Goal: Information Seeking & Learning: Learn about a topic

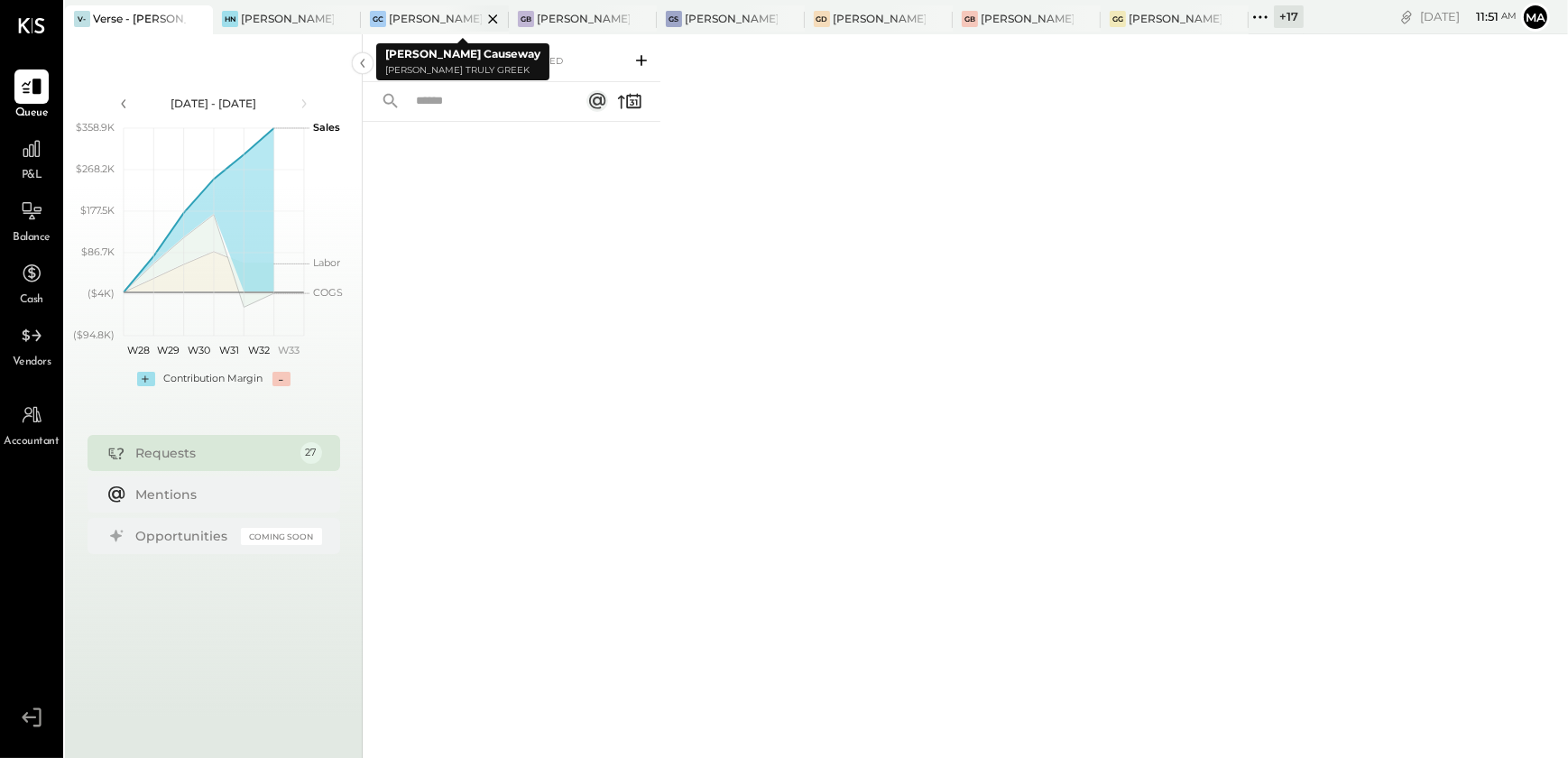
click at [409, 24] on div "[PERSON_NAME] Causeway" at bounding box center [435, 19] width 92 height 16
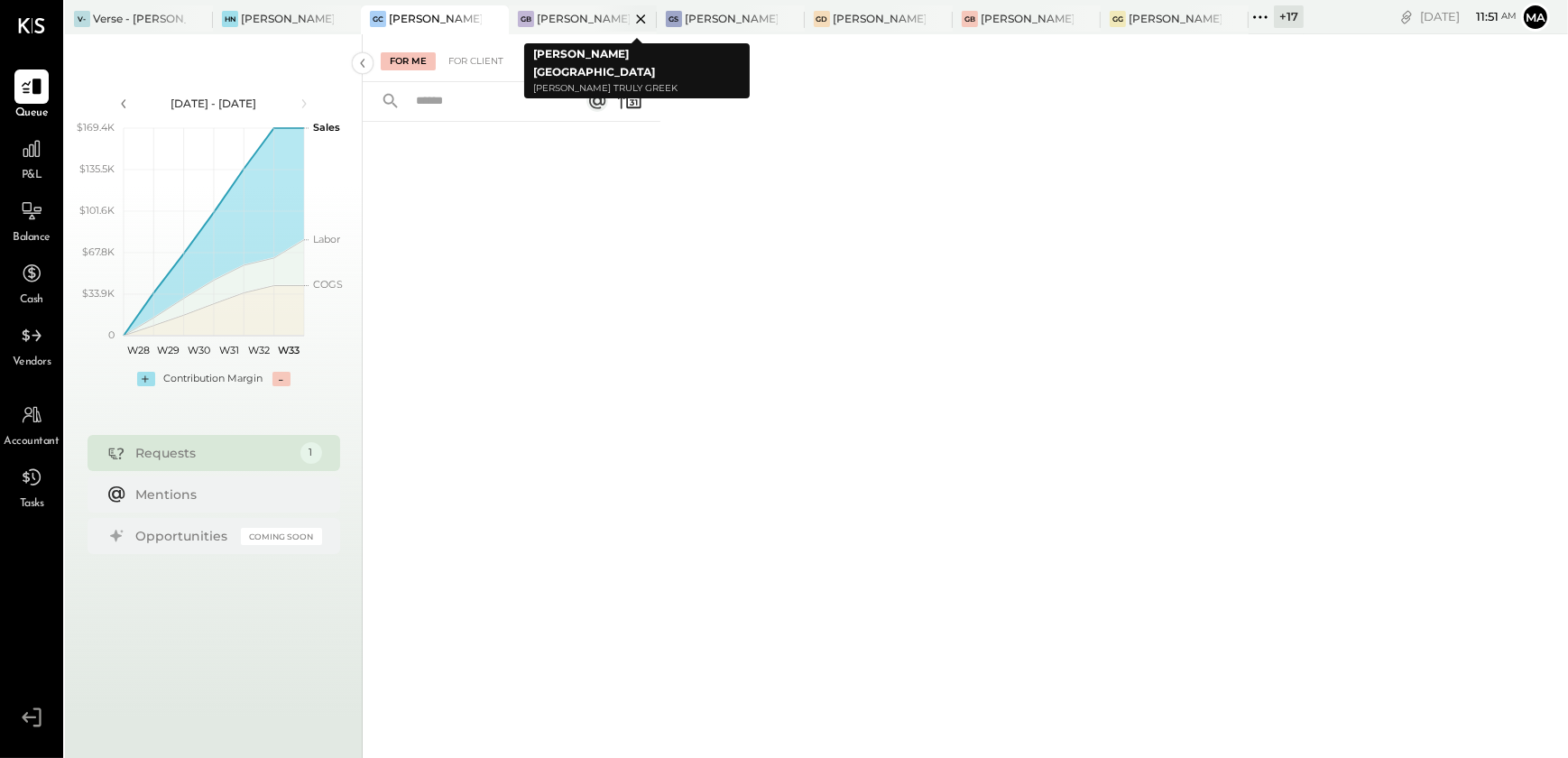
click at [577, 18] on div "[PERSON_NAME] [GEOGRAPHIC_DATA]" at bounding box center [583, 19] width 92 height 16
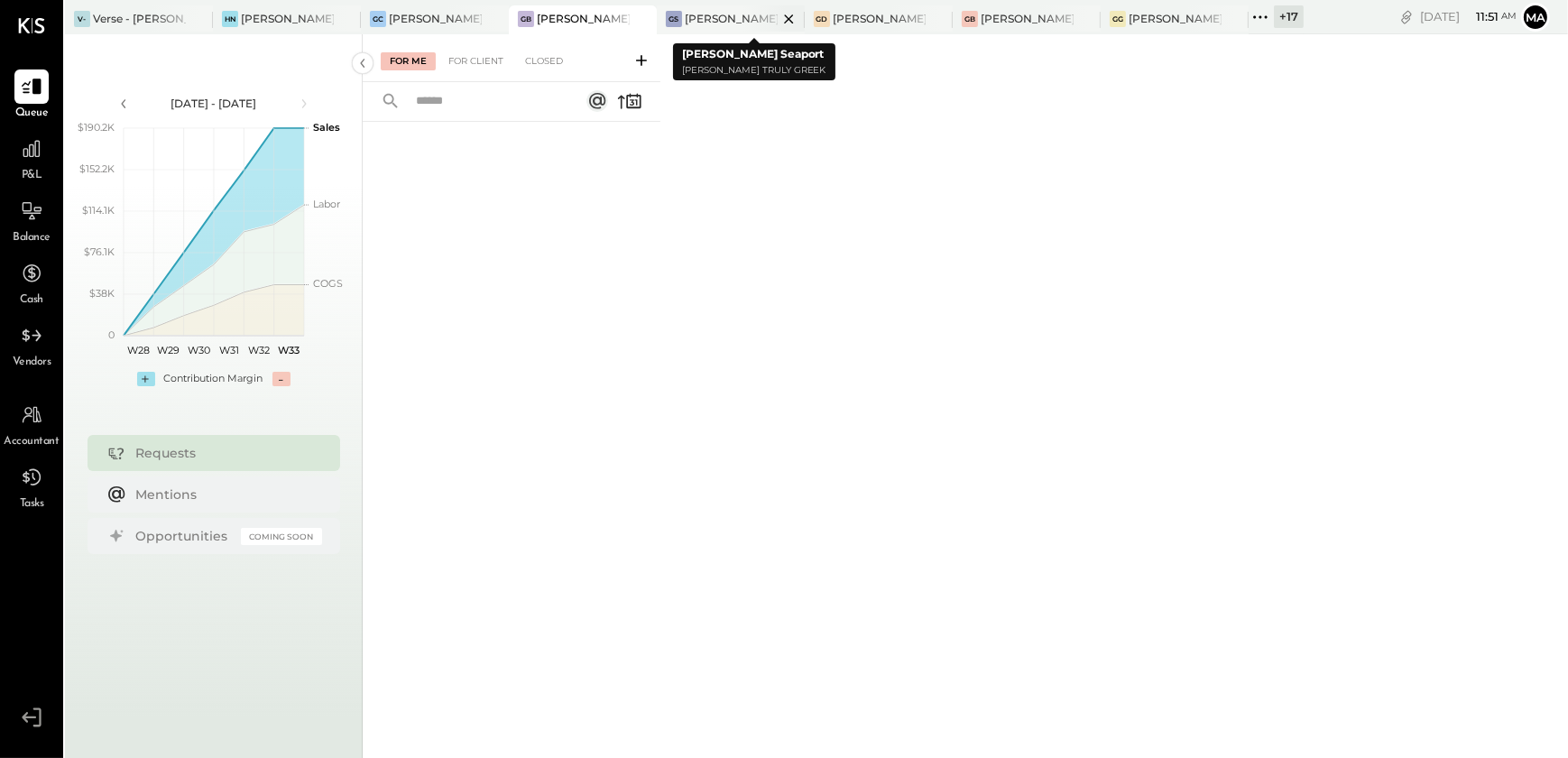
click at [705, 17] on div "[PERSON_NAME] Seaport" at bounding box center [731, 19] width 92 height 16
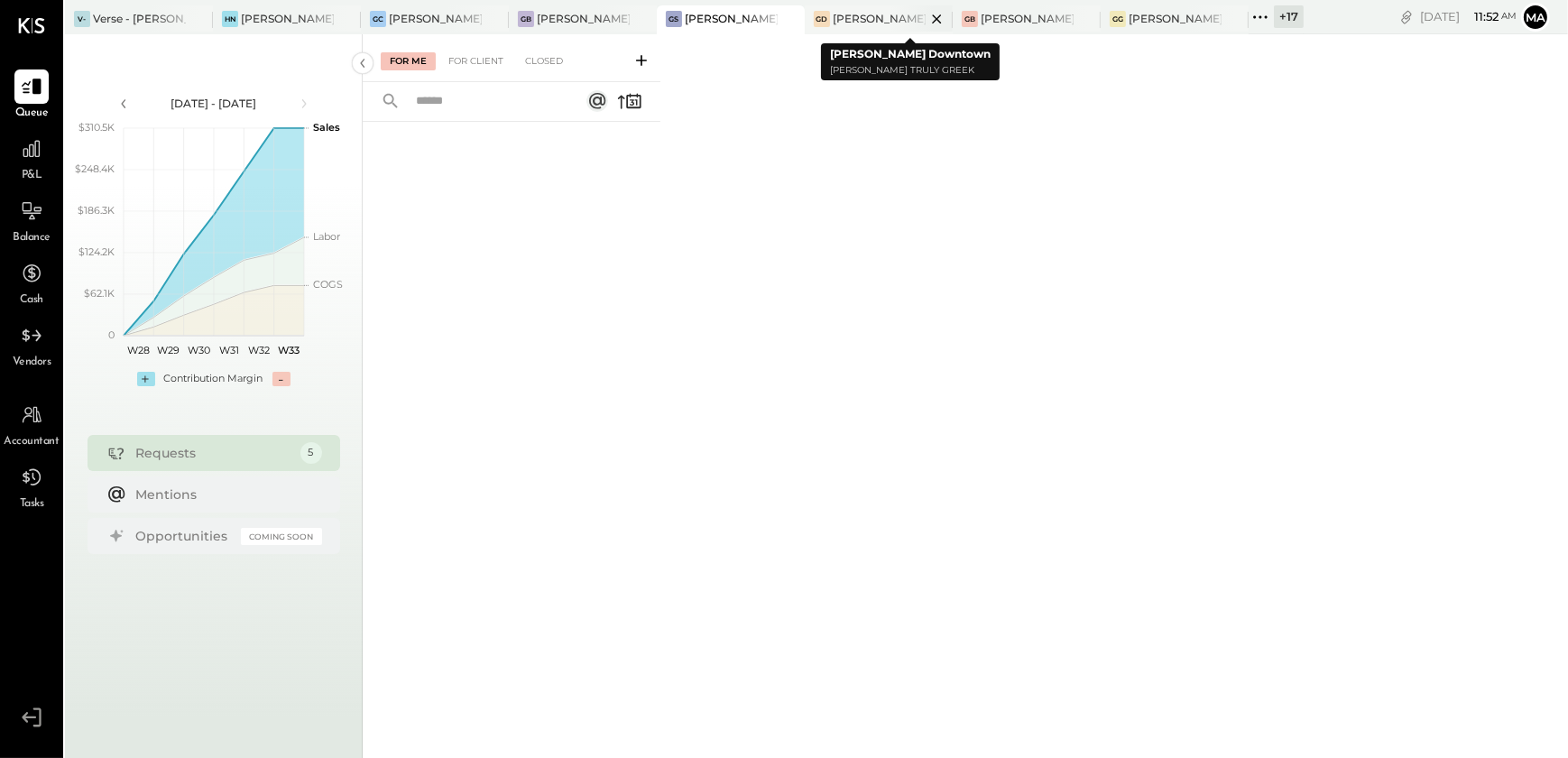
click at [858, 19] on div "[PERSON_NAME] Downtown" at bounding box center [879, 19] width 92 height 16
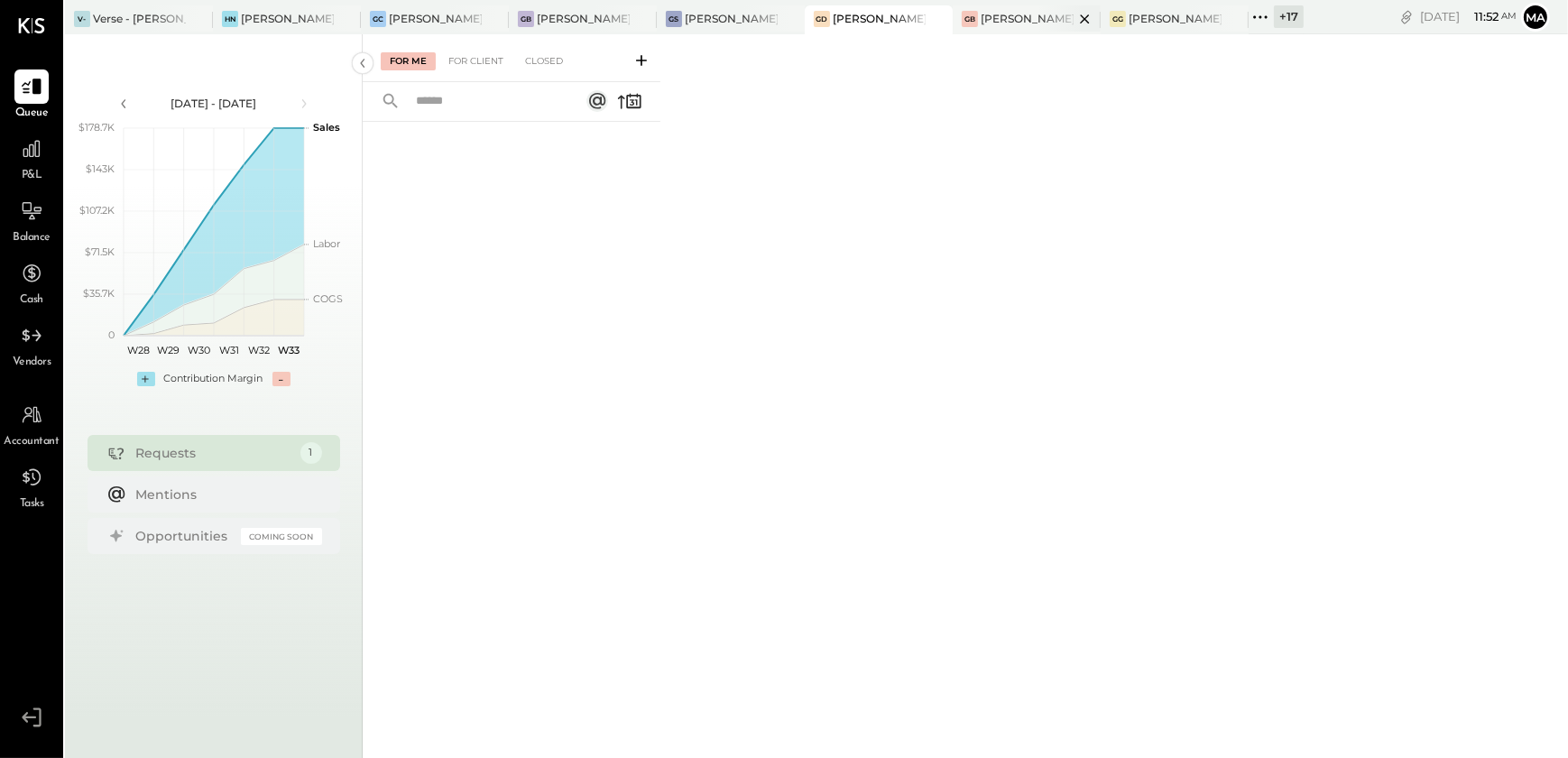
click at [1061, 17] on div at bounding box center [1069, 19] width 63 height 27
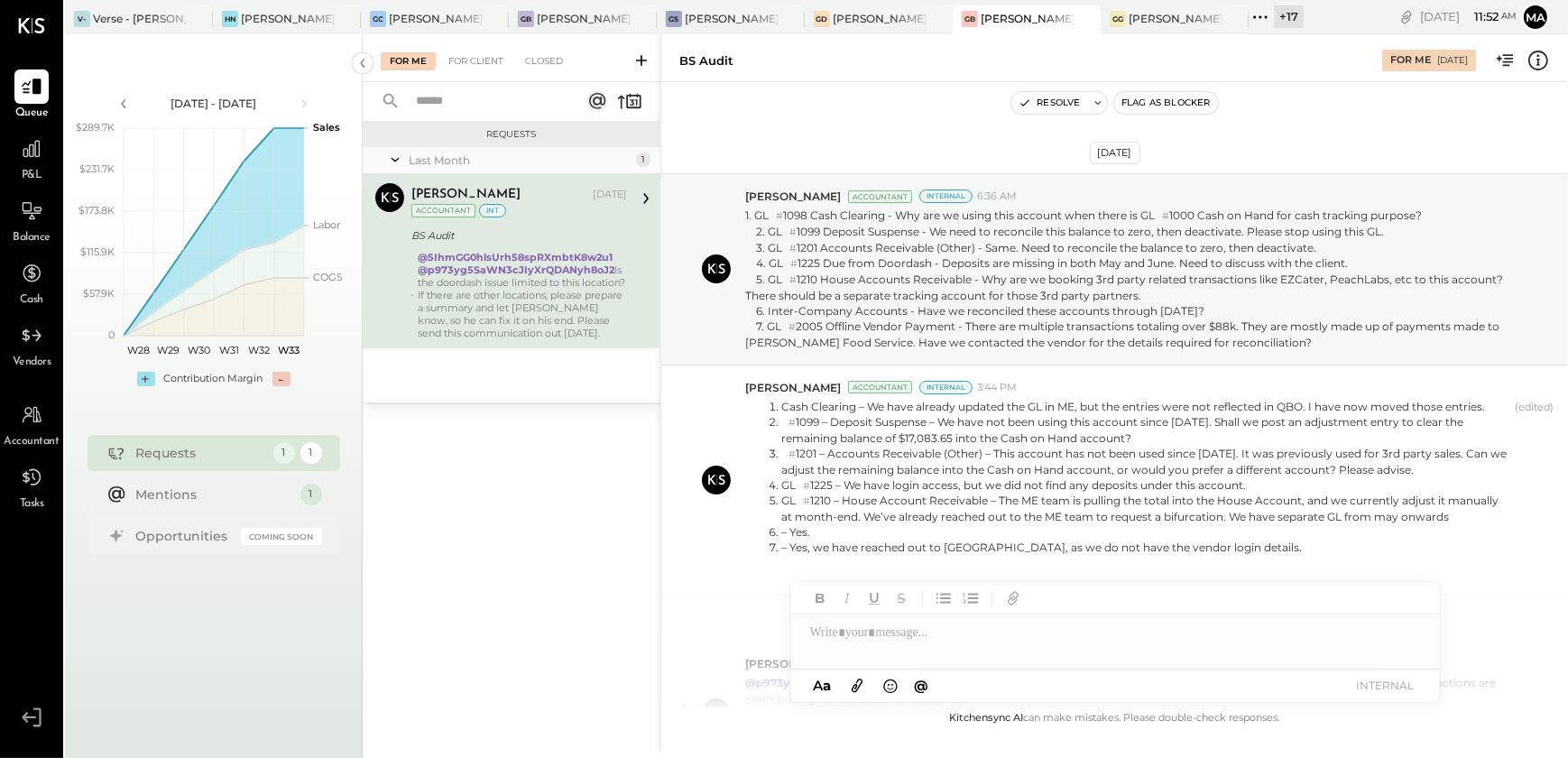
scroll to position [514, 0]
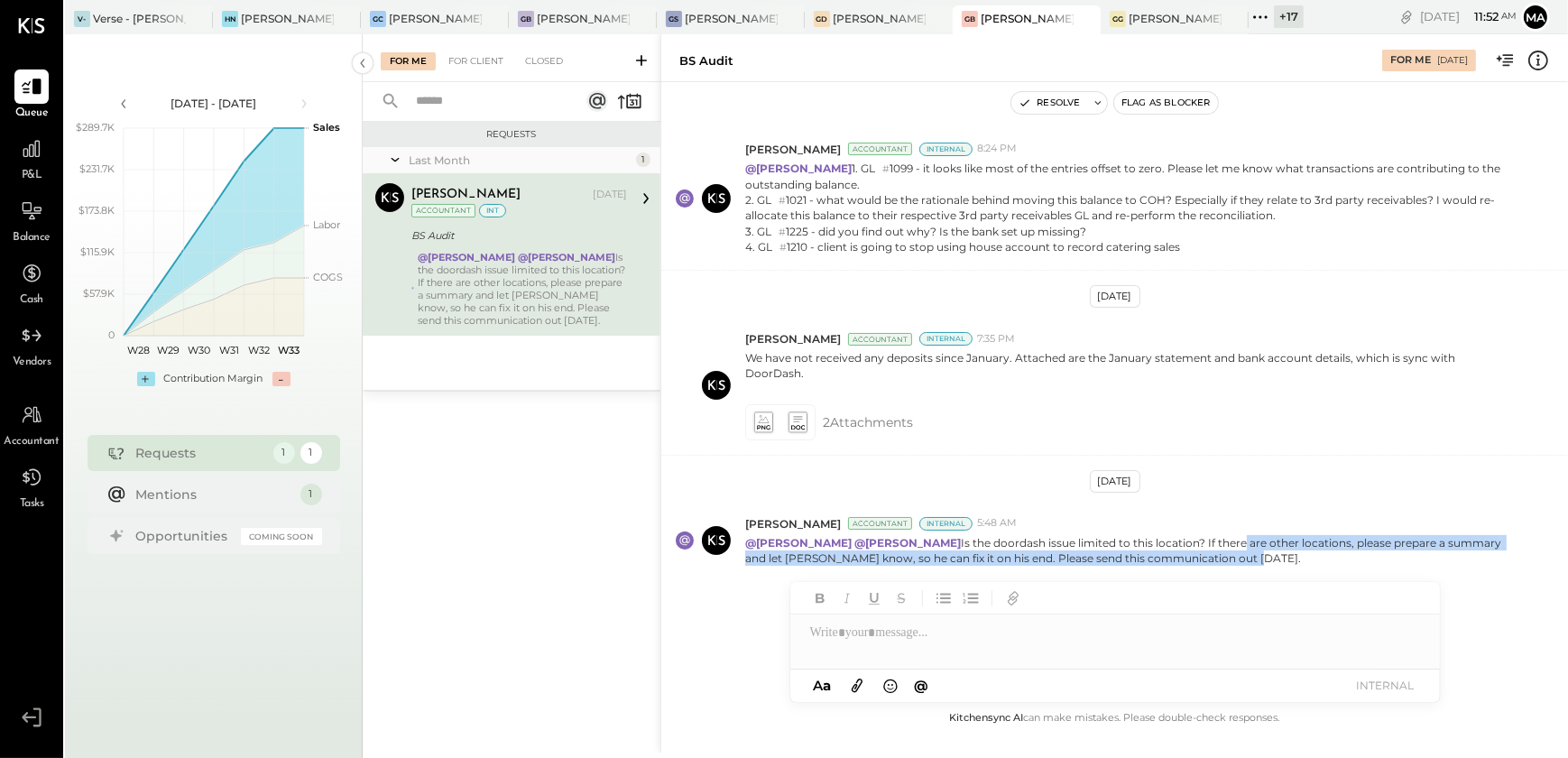
drag, startPoint x: 1185, startPoint y: 531, endPoint x: 1305, endPoint y: 578, distance: 128.9
click at [1305, 578] on div "Jul 9th, 2025 Joseph Shin Accountant Internal 6:36 AM 1. GL # 1098 Cash Clearin…" at bounding box center [1115, 417] width 907 height 580
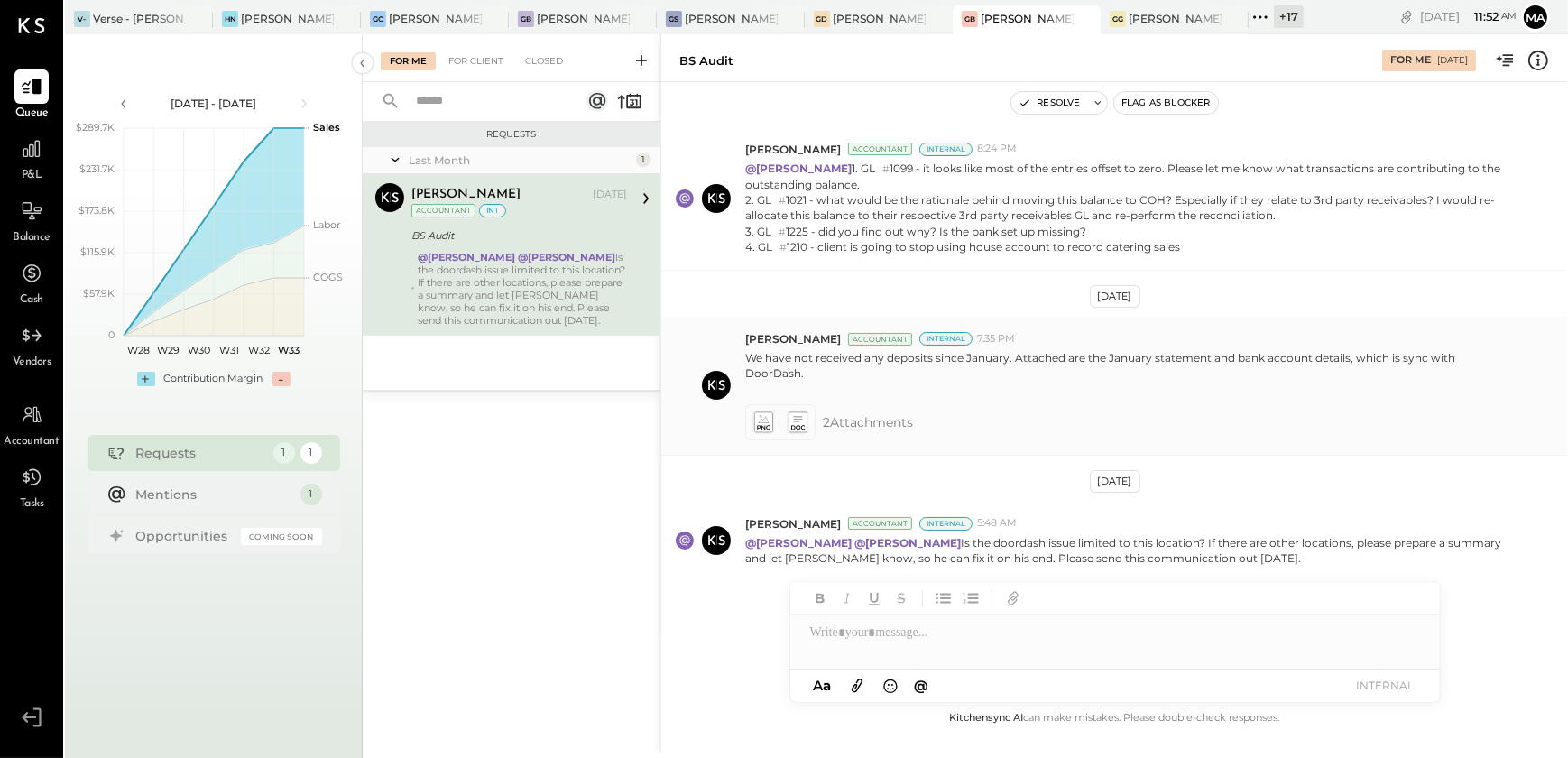
click at [756, 411] on icon at bounding box center [762, 421] width 19 height 21
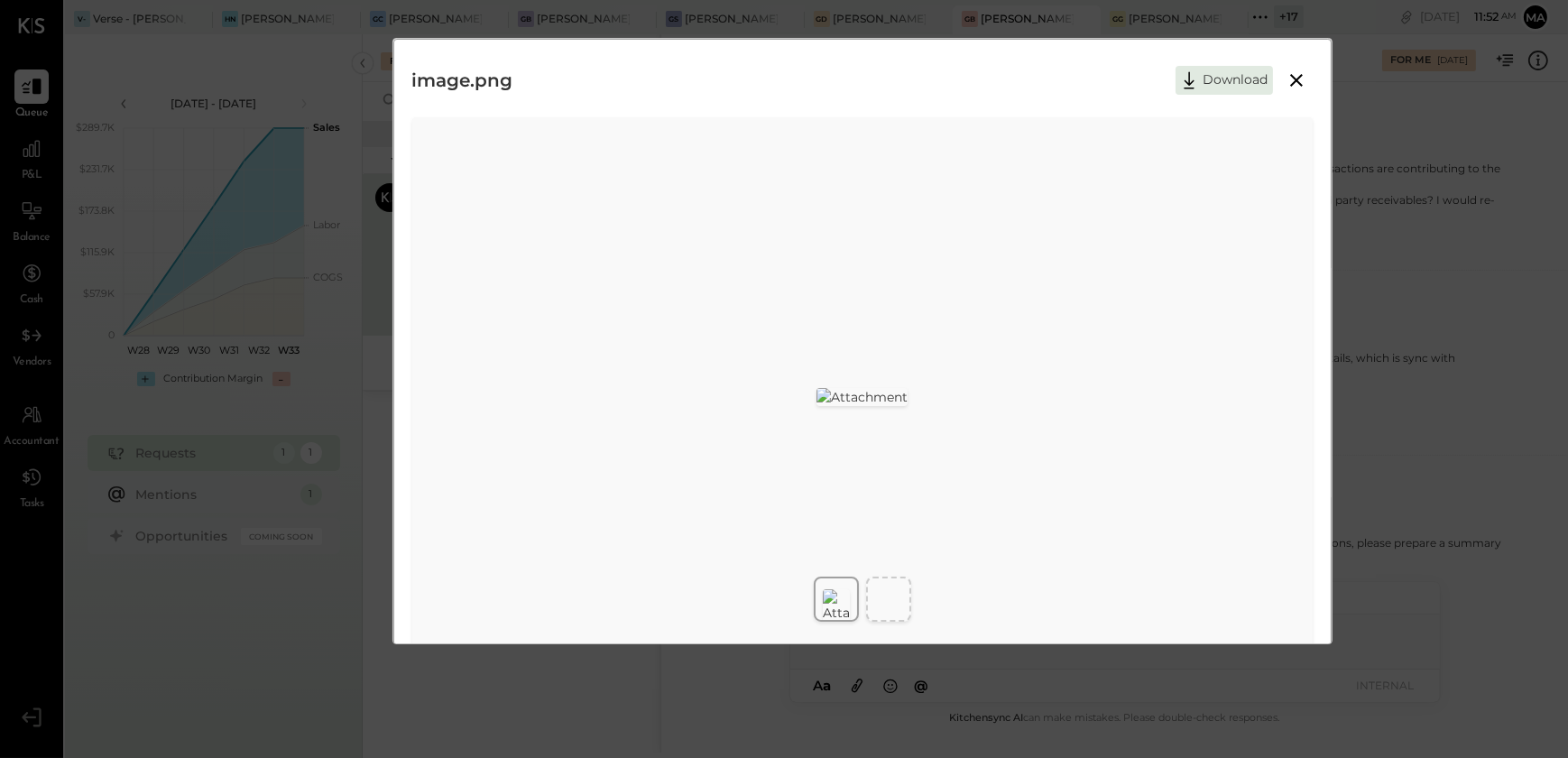
click at [1291, 83] on icon at bounding box center [1297, 80] width 13 height 13
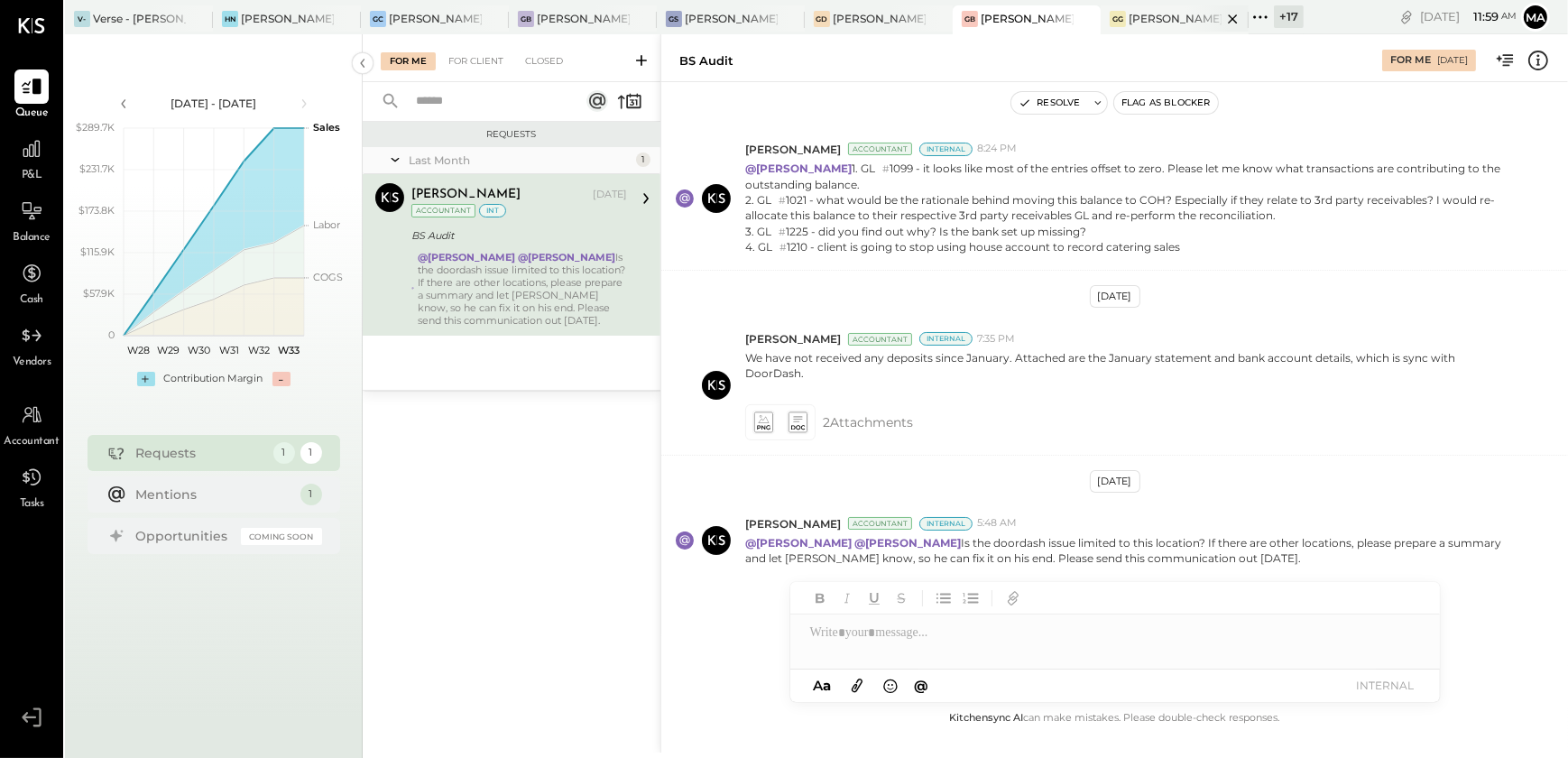
click at [1161, 22] on div "[PERSON_NAME] [GEOGRAPHIC_DATA]" at bounding box center [1176, 19] width 92 height 16
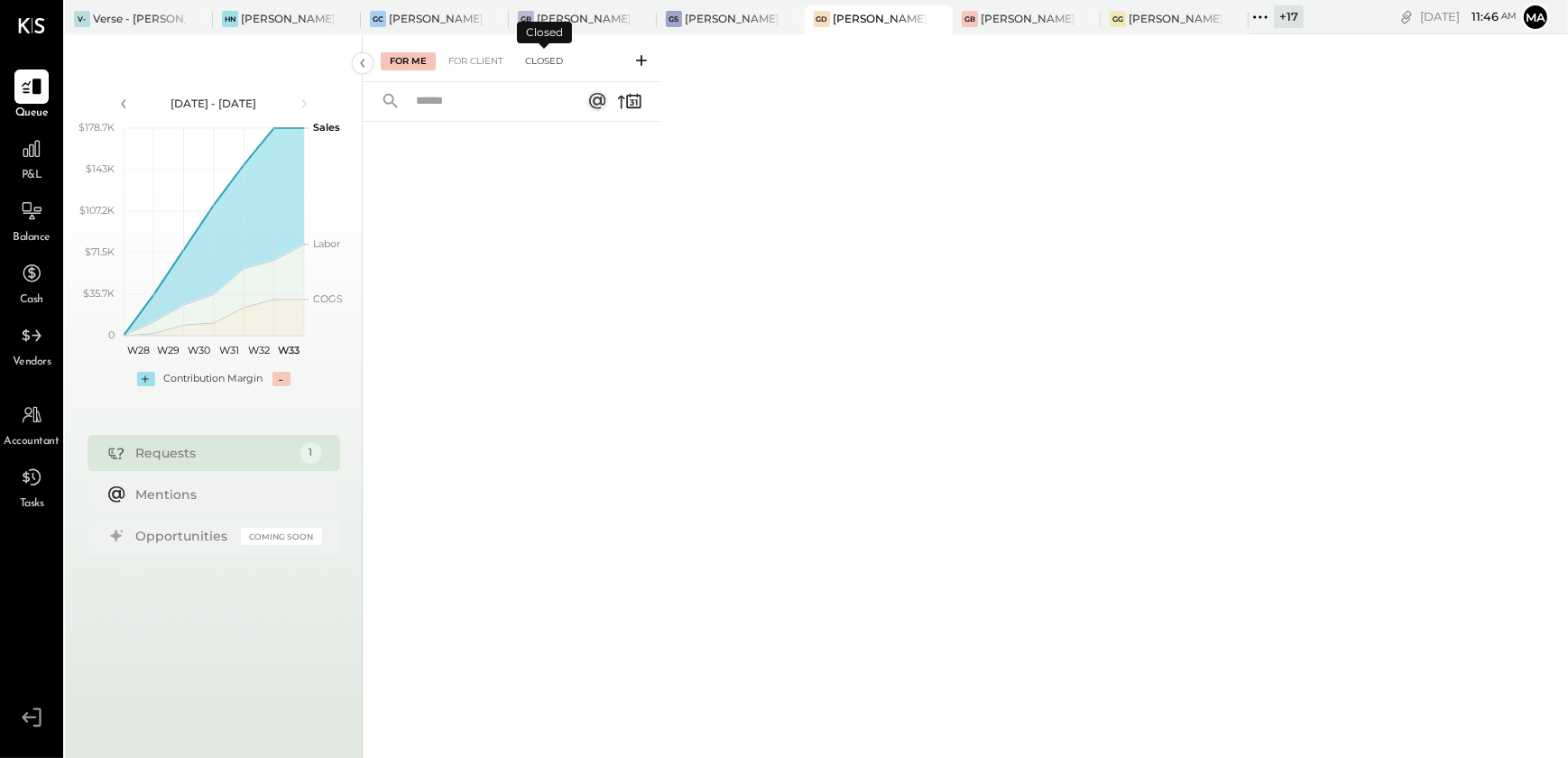
click at [557, 53] on div "Closed" at bounding box center [544, 61] width 56 height 18
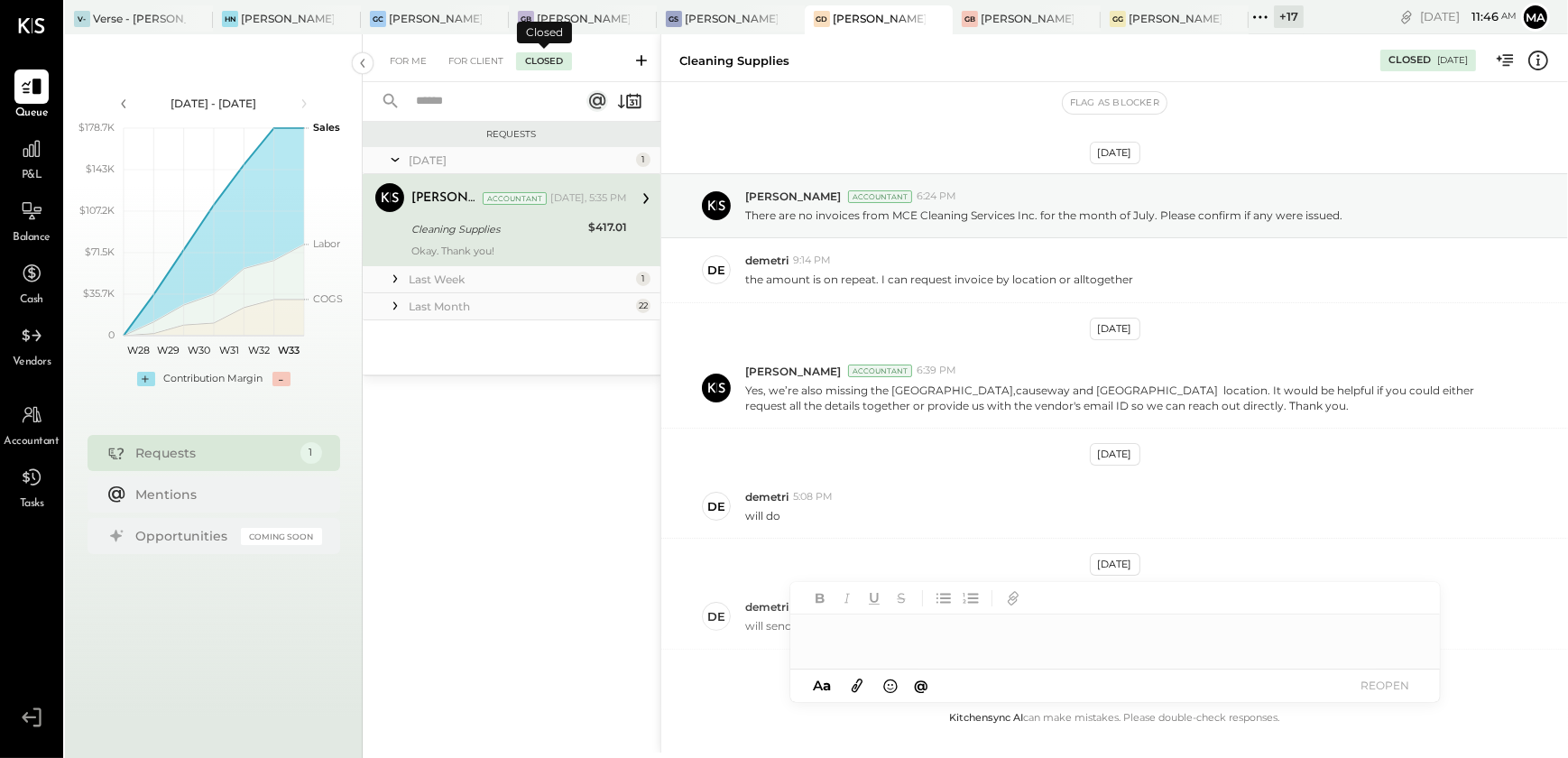
scroll to position [196, 0]
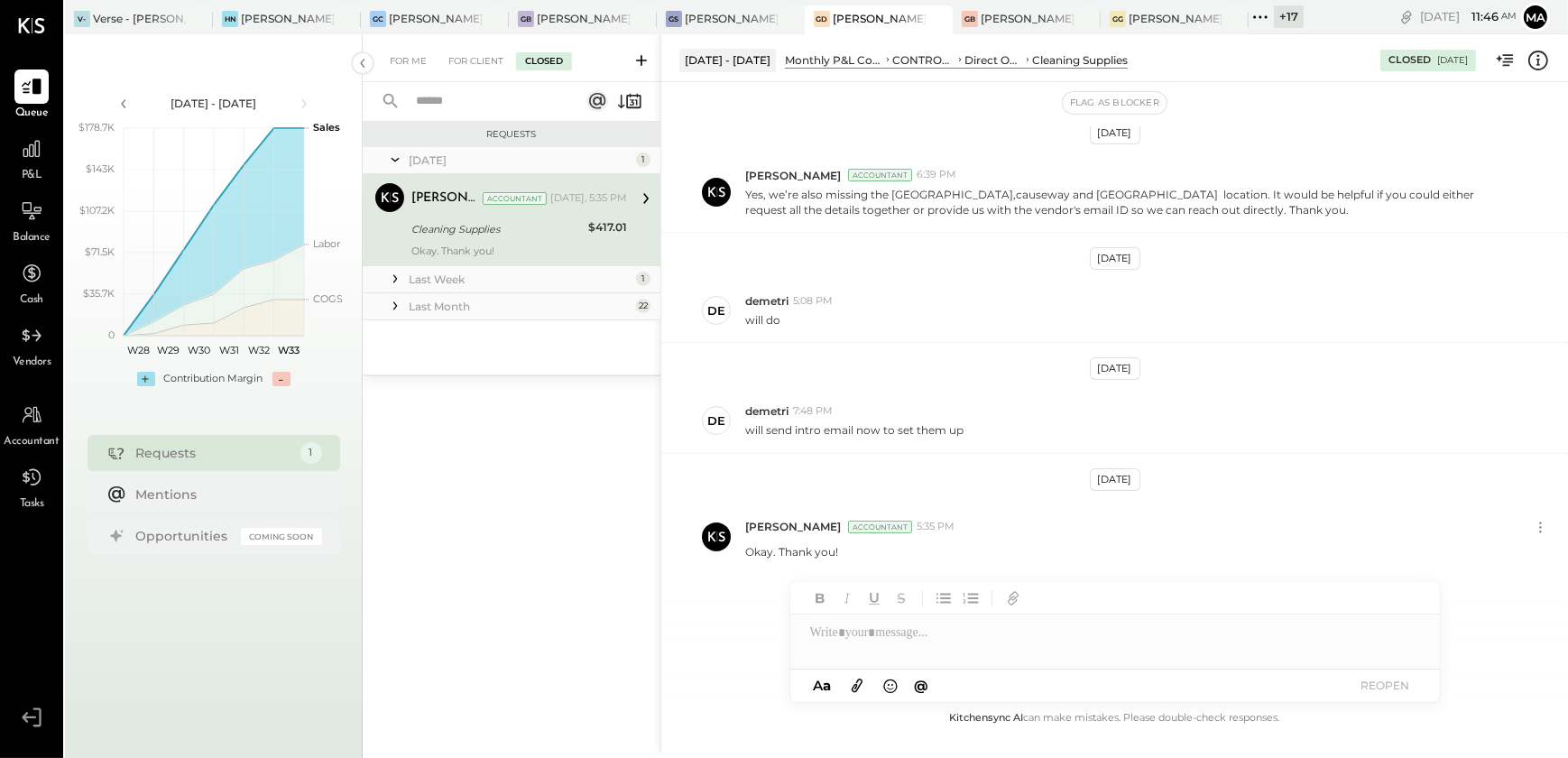
click at [486, 284] on div "Last Week" at bounding box center [520, 279] width 223 height 16
drag, startPoint x: 527, startPoint y: 315, endPoint x: 758, endPoint y: 475, distance: 281.0
click at [532, 316] on div "KAI System" at bounding box center [500, 318] width 178 height 18
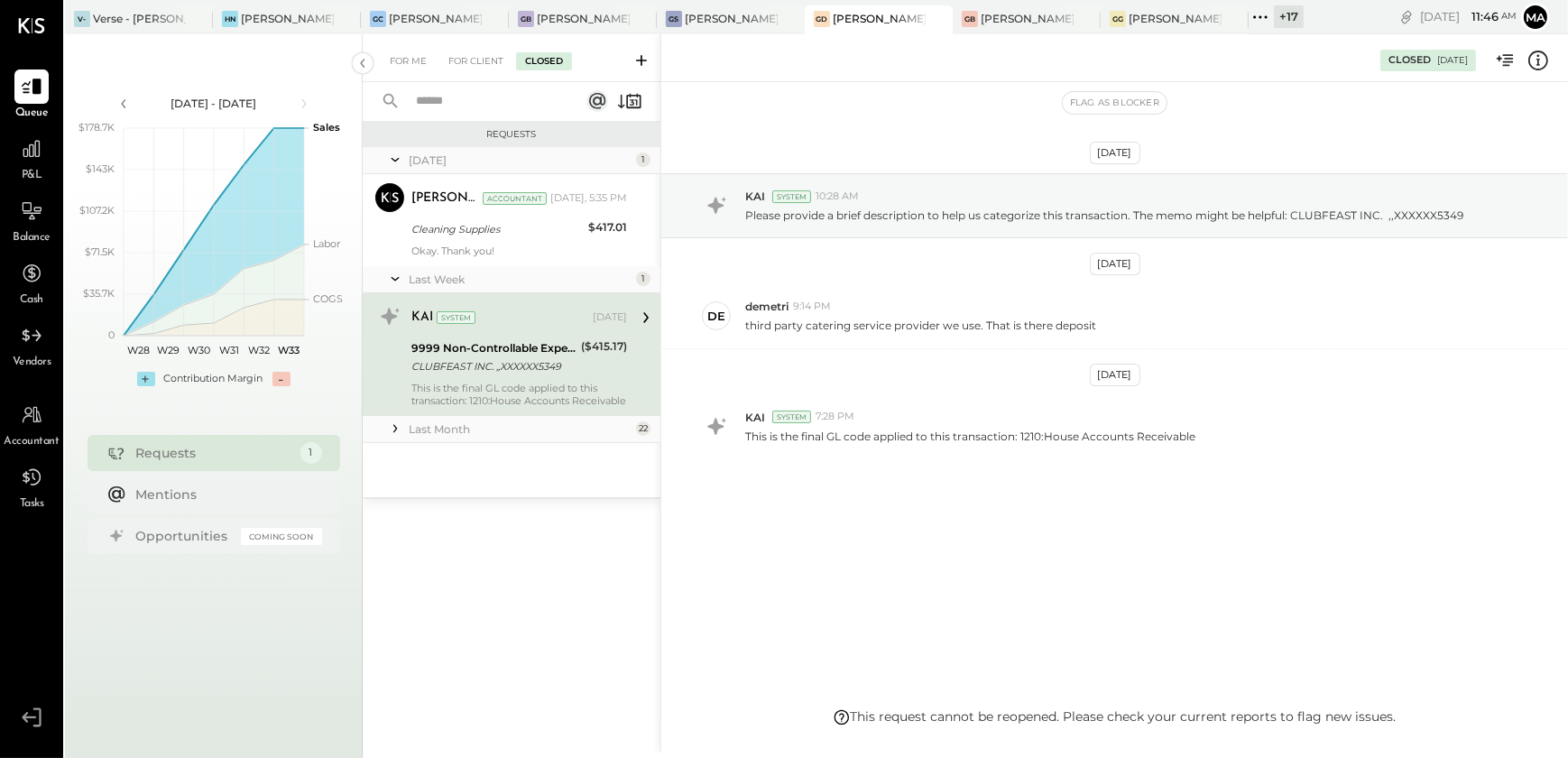
drag, startPoint x: 471, startPoint y: 432, endPoint x: 503, endPoint y: 445, distance: 34.5
click at [474, 432] on div "Last Month" at bounding box center [520, 429] width 223 height 16
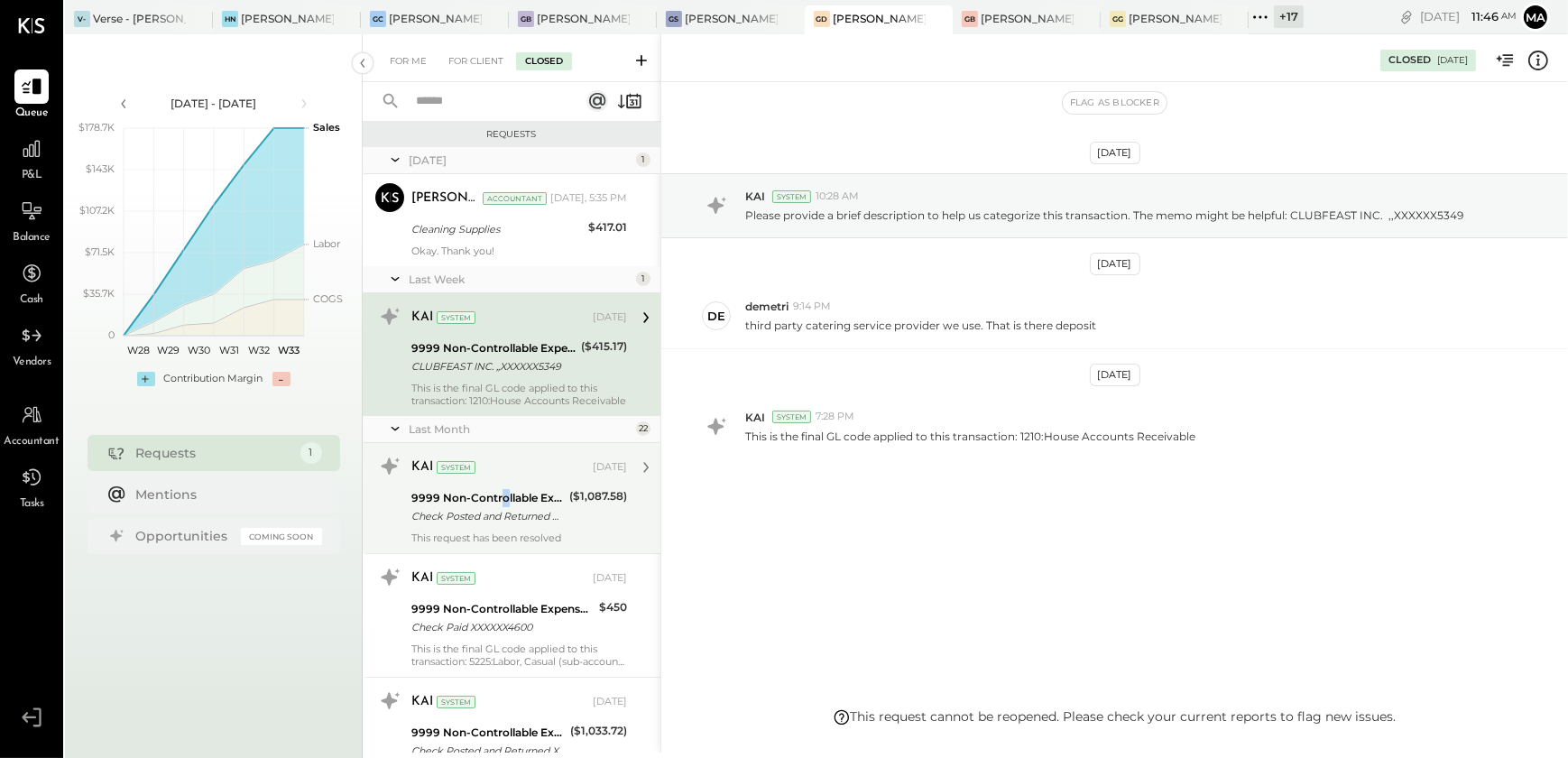
drag, startPoint x: 504, startPoint y: 488, endPoint x: 532, endPoint y: 495, distance: 28.9
click at [506, 489] on div "9999 Non-Controllable Expenses:Other Income and Expenses:To Be Classified P&L" at bounding box center [487, 497] width 152 height 18
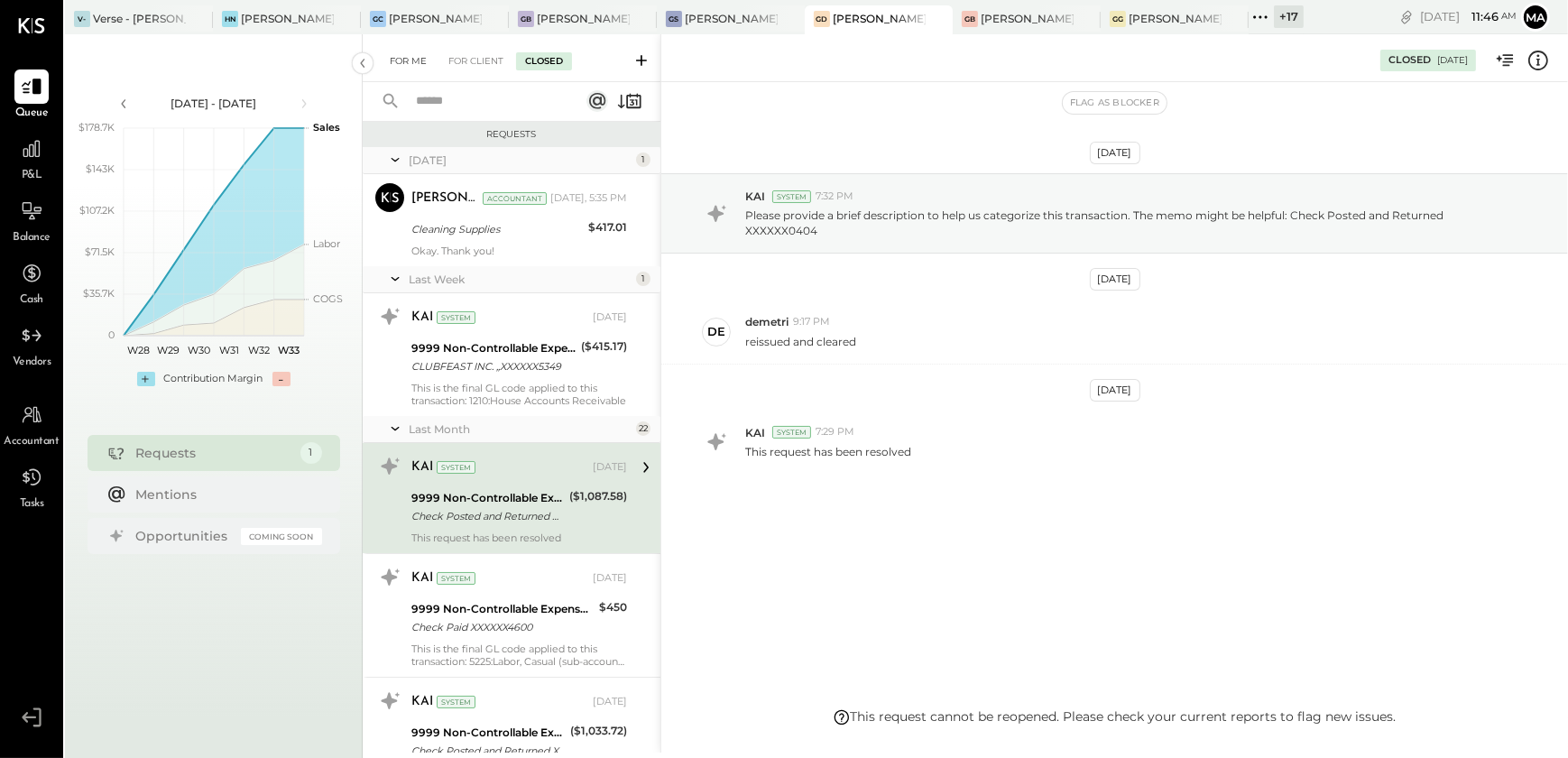
click at [398, 64] on div "For Me" at bounding box center [408, 61] width 55 height 18
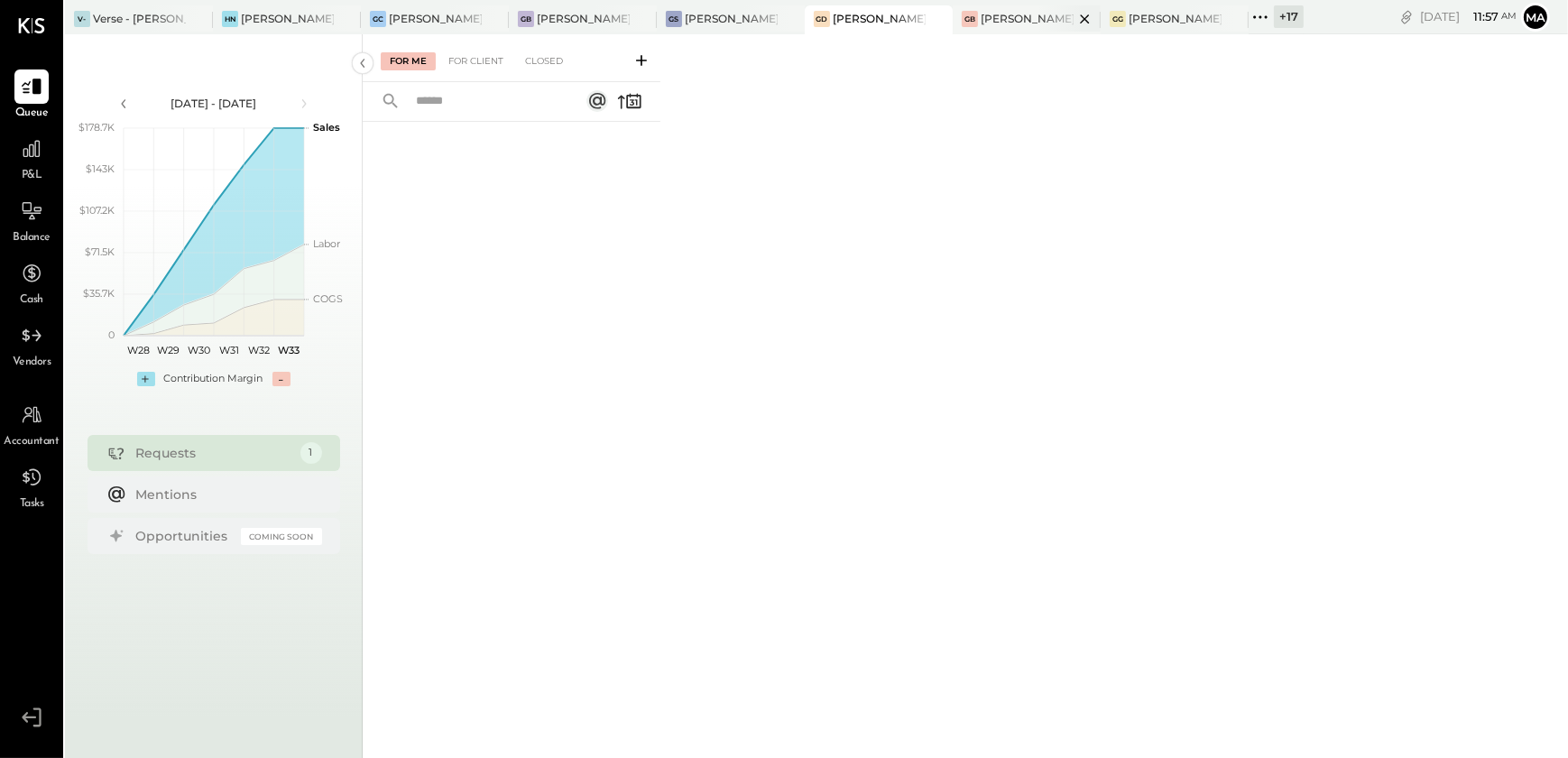
click at [1022, 26] on div "[PERSON_NAME] Back Bay" at bounding box center [1027, 19] width 92 height 16
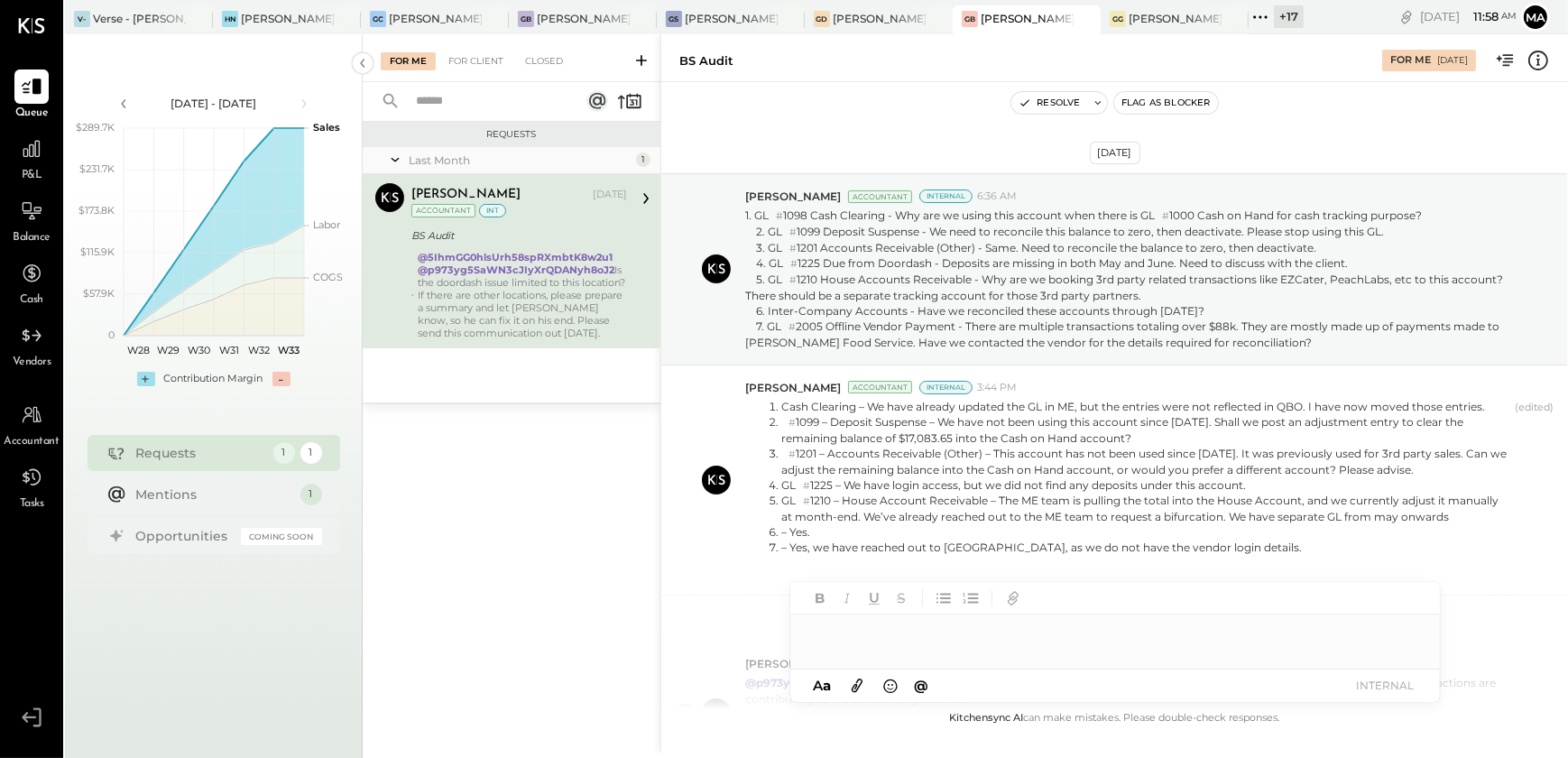
scroll to position [514, 0]
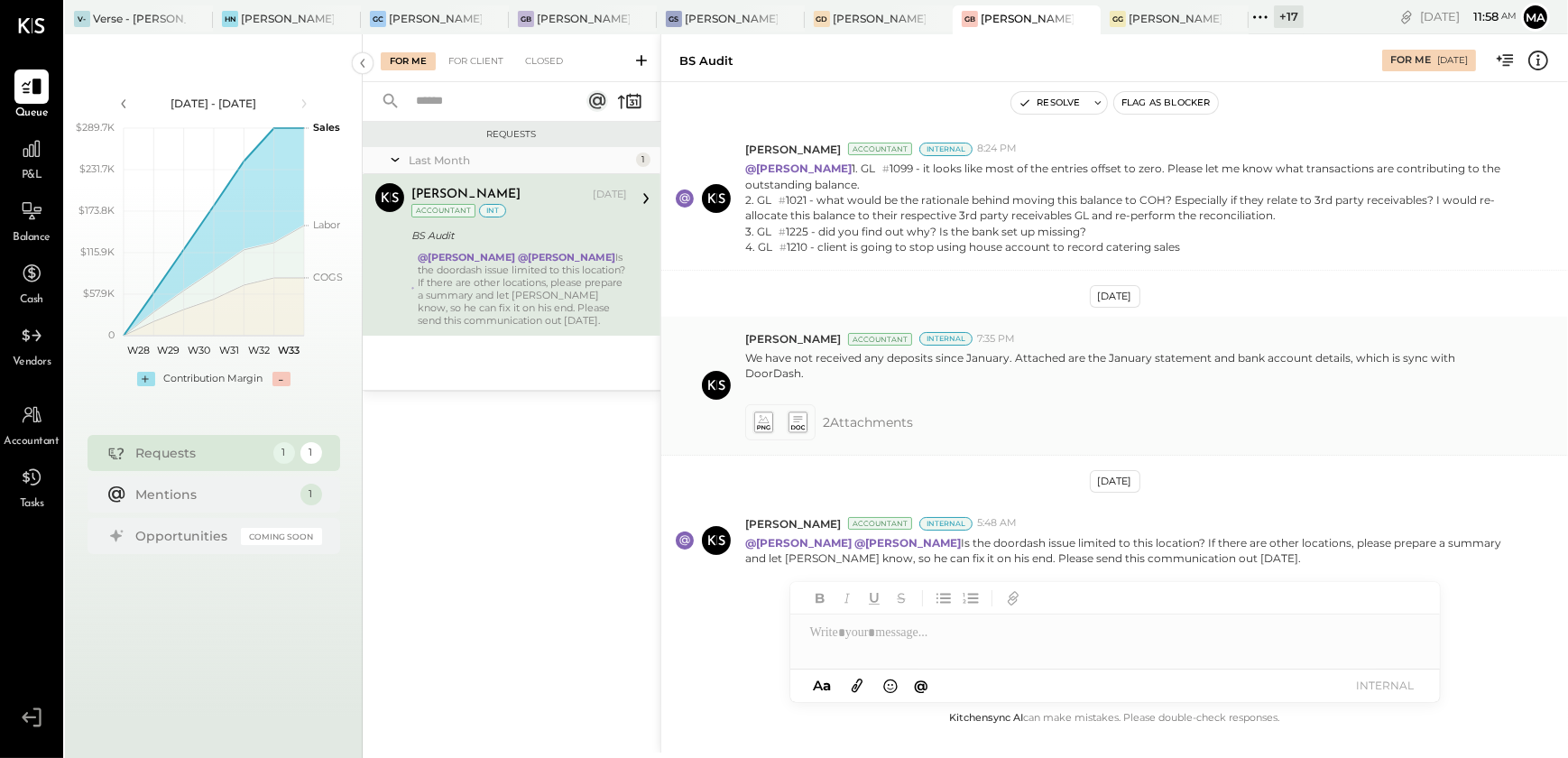
click at [758, 411] on icon at bounding box center [762, 421] width 19 height 21
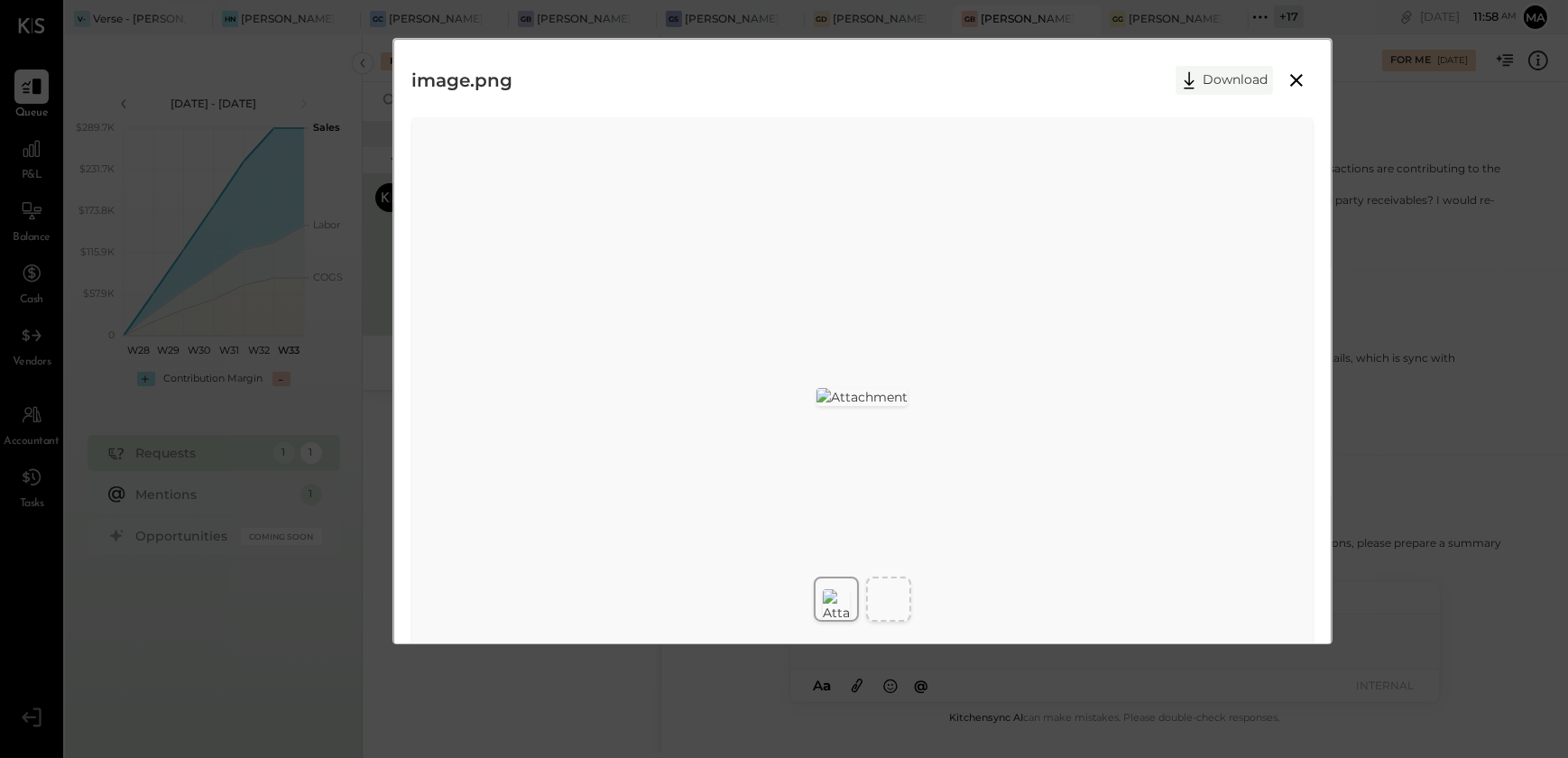
click at [1242, 77] on button "Download" at bounding box center [1224, 80] width 97 height 29
click at [1000, 69] on div "image.png Download" at bounding box center [863, 81] width 902 height 45
click at [1291, 72] on icon at bounding box center [1297, 81] width 22 height 22
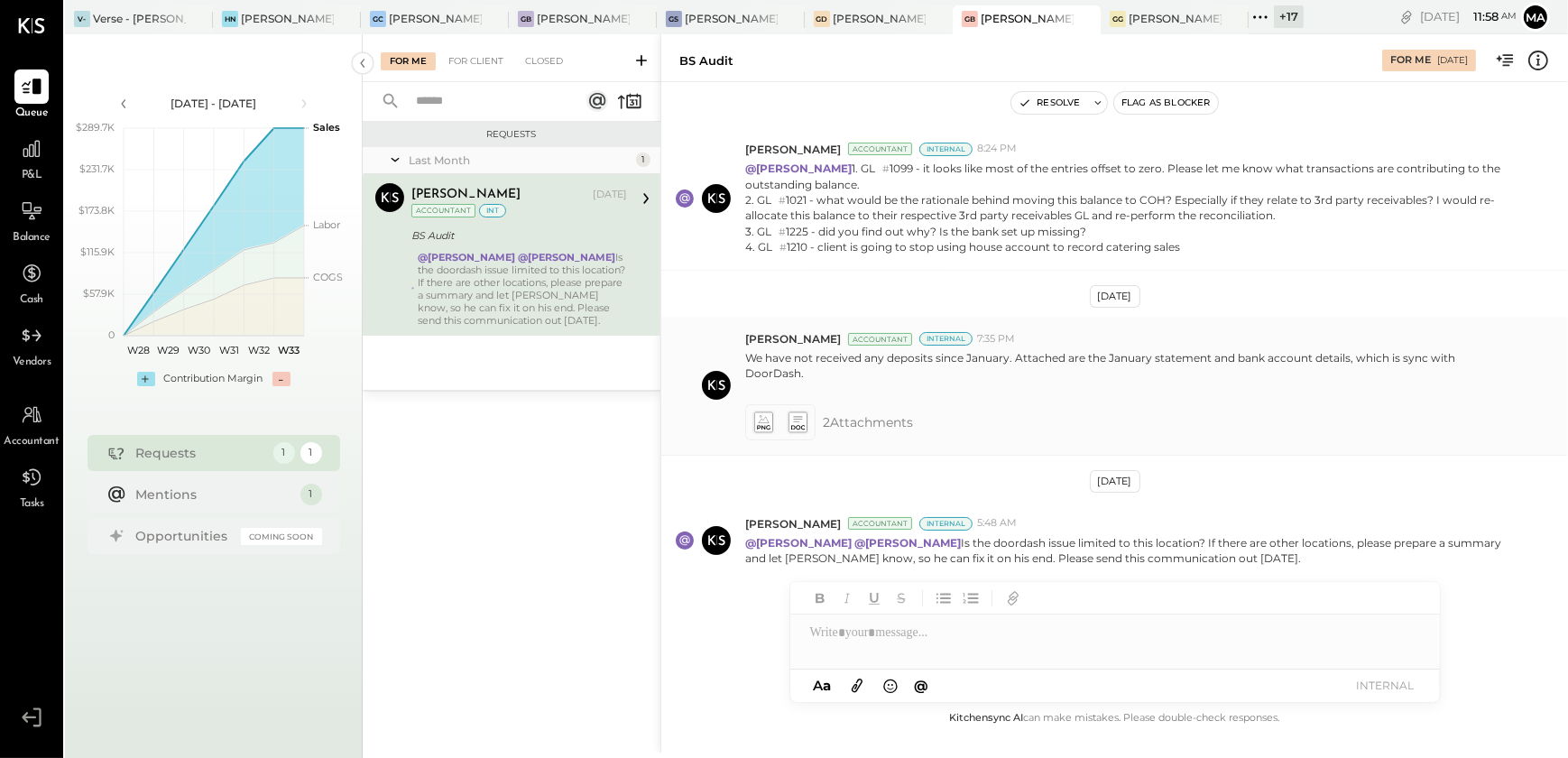
click at [798, 415] on icon at bounding box center [797, 421] width 19 height 21
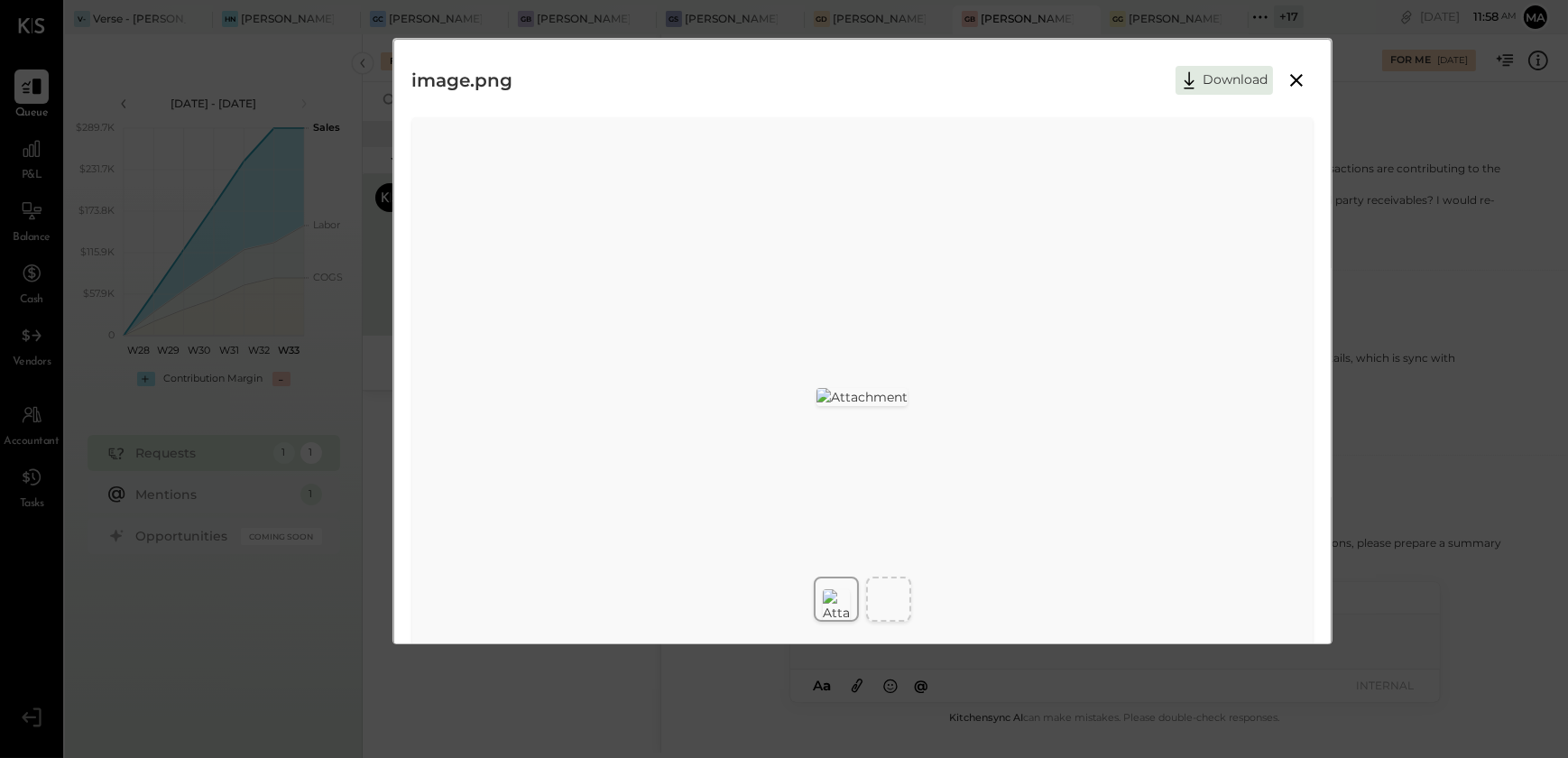
click at [1296, 73] on icon at bounding box center [1297, 81] width 22 height 22
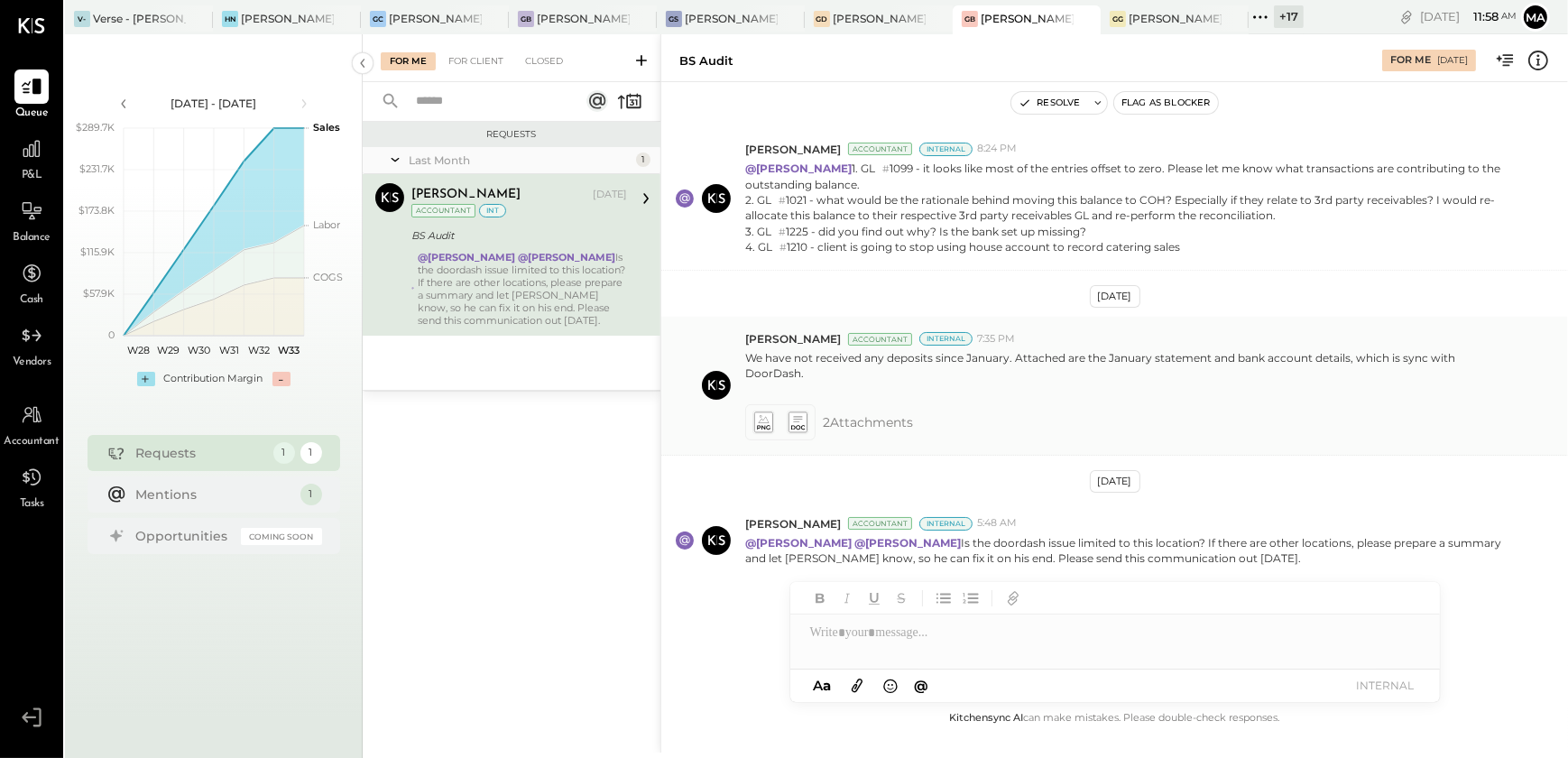
click at [791, 413] on icon at bounding box center [797, 421] width 19 height 21
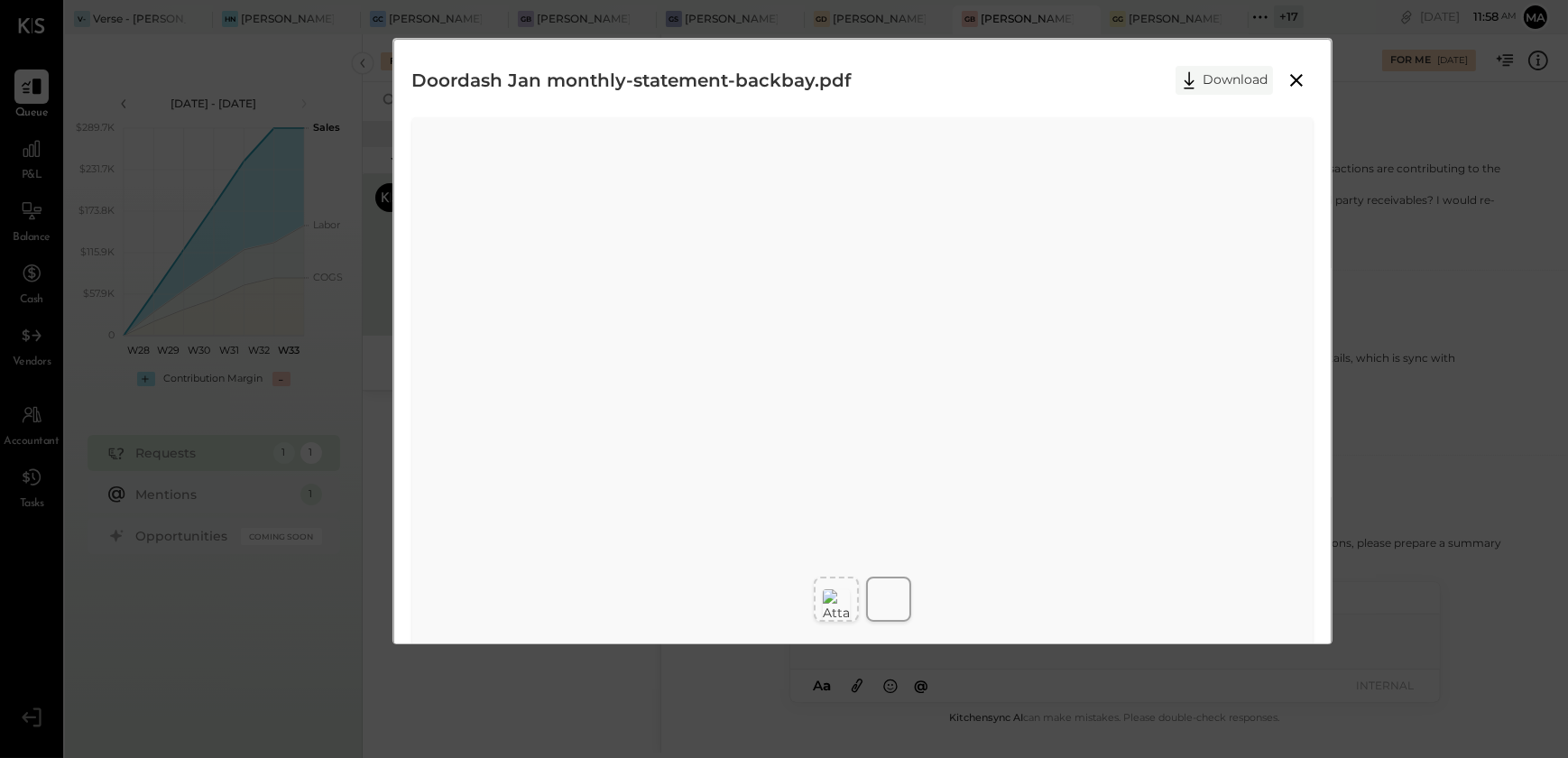
click at [1200, 82] on icon at bounding box center [1189, 81] width 28 height 28
click at [1328, 519] on div "Doordash Jan monthly-statement-backbay.pdf Download" at bounding box center [863, 375] width 939 height 672
drag, startPoint x: 1429, startPoint y: 405, endPoint x: 1268, endPoint y: 116, distance: 330.8
click at [1431, 397] on div "Doordash Jan monthly-statement-backbay.pdf Download" at bounding box center [784, 379] width 1568 height 758
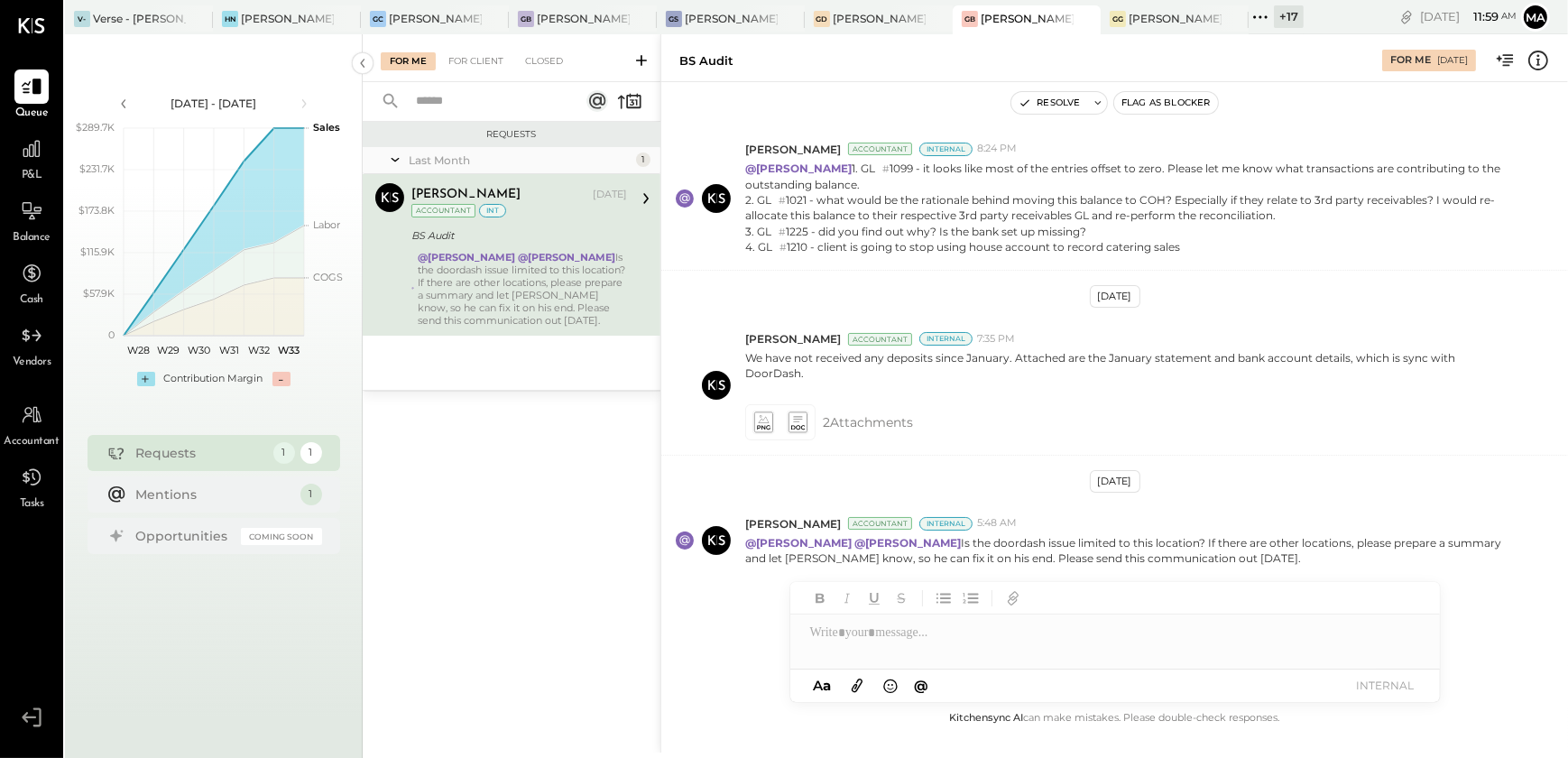
click at [837, 641] on div at bounding box center [1116, 632] width 650 height 36
click at [1372, 686] on button "INTERNAL" at bounding box center [1385, 684] width 72 height 25
click at [1058, 105] on button "Resolve" at bounding box center [1049, 103] width 76 height 22
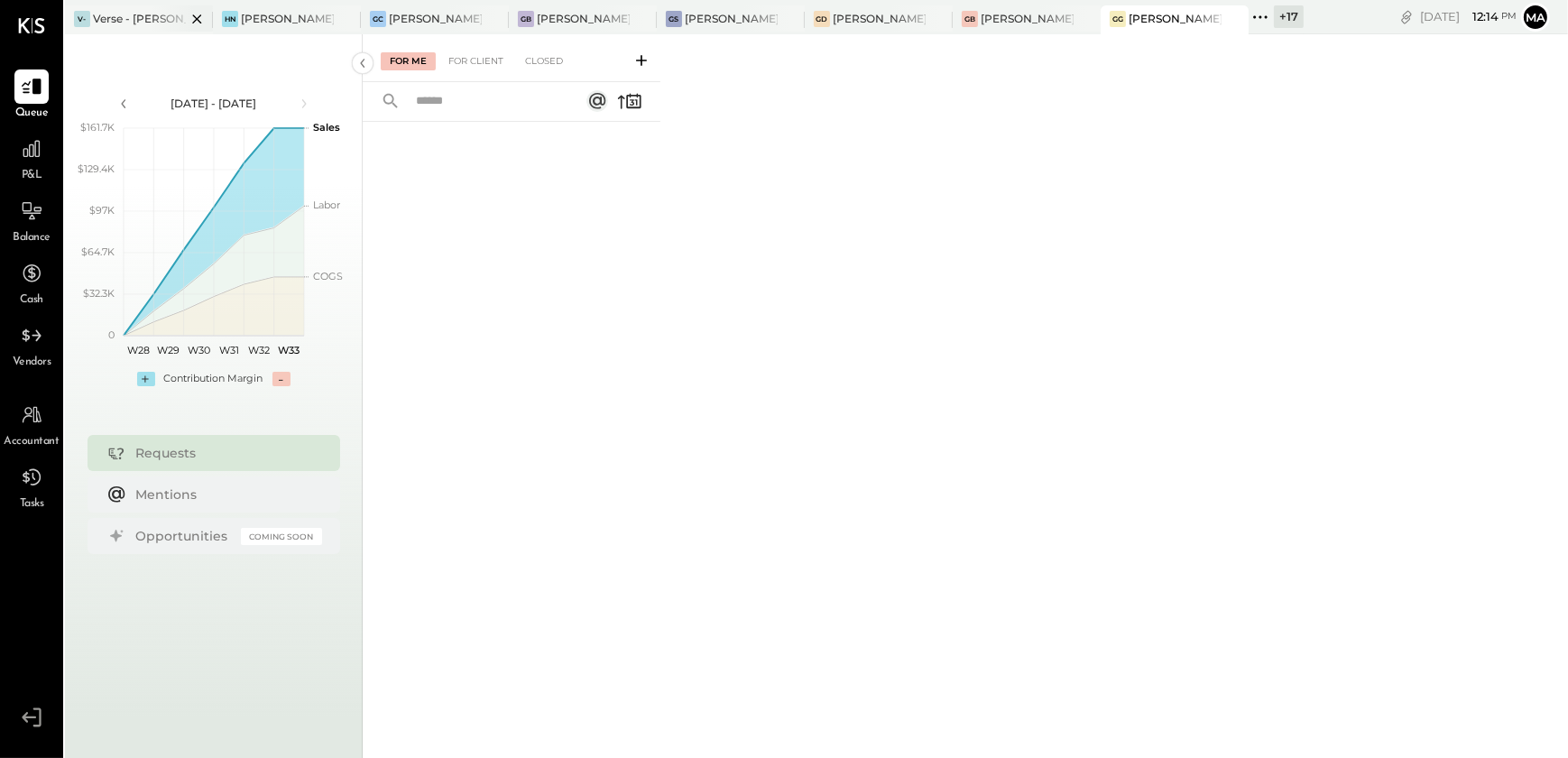
click at [118, 27] on div "V- Verse - [PERSON_NAME] Lankershim LLC" at bounding box center [139, 20] width 148 height 29
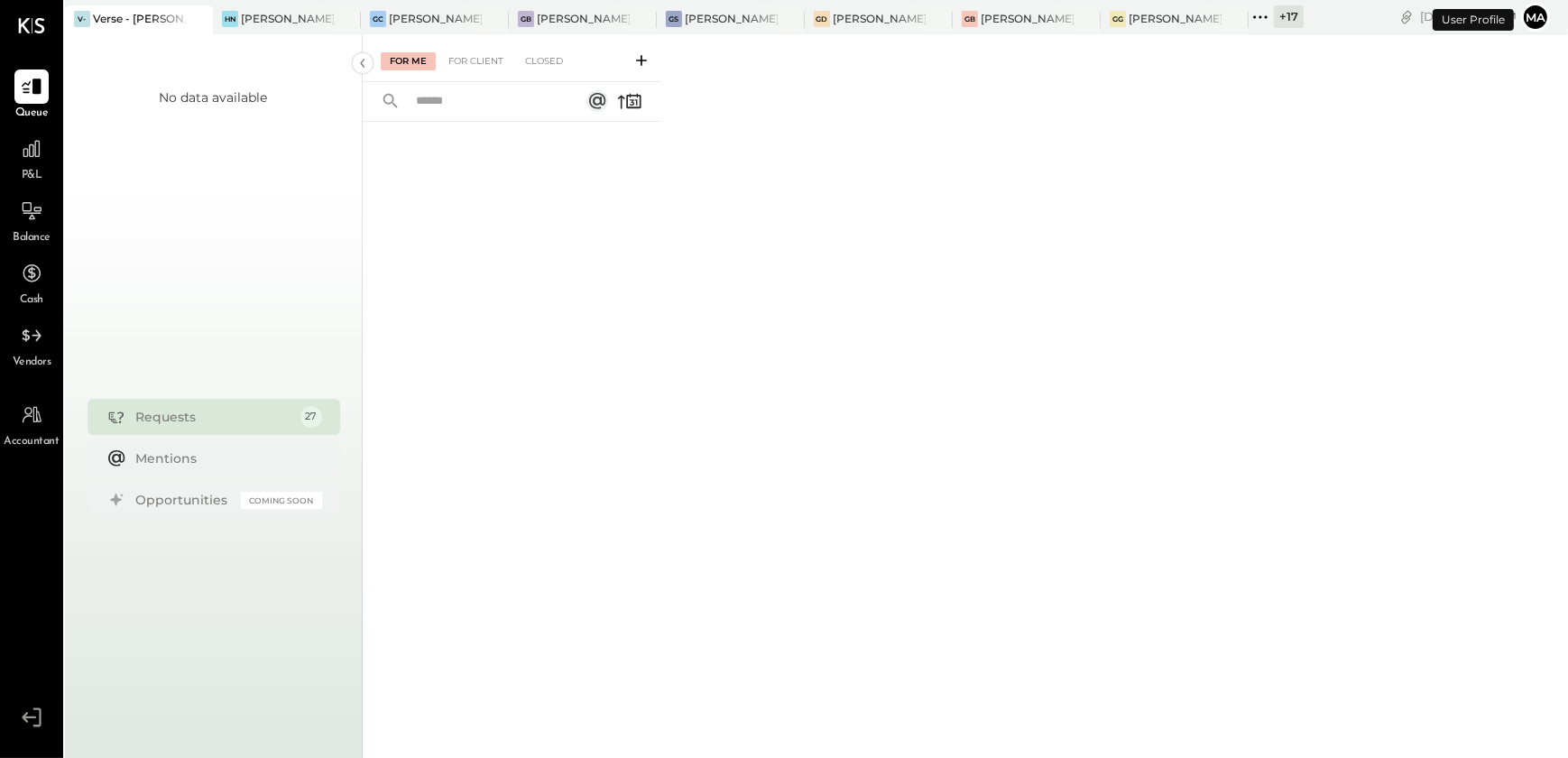
click at [36, 168] on span "P&L" at bounding box center [31, 176] width 21 height 17
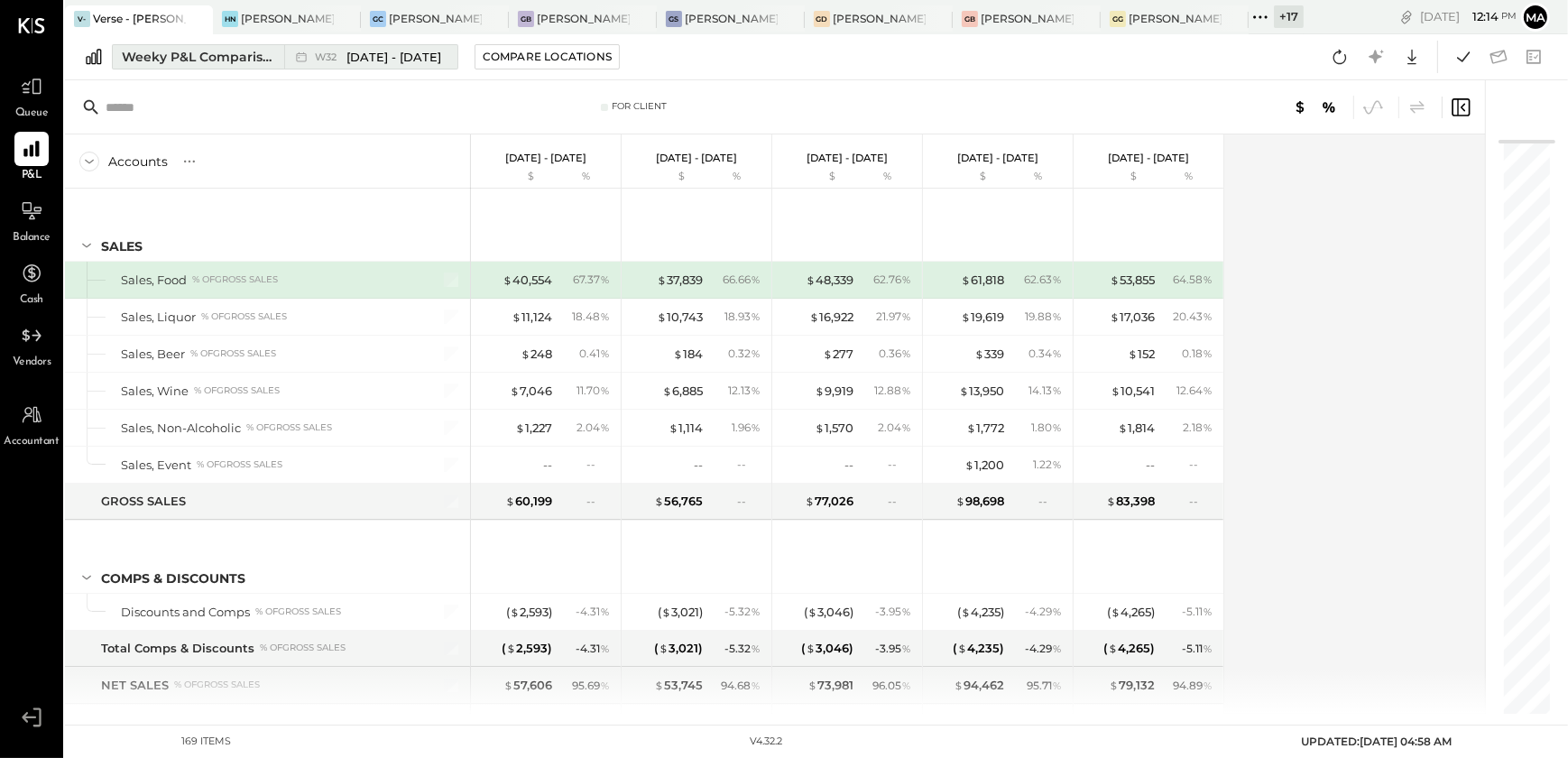
click at [145, 52] on div "Weeky P&L Comparison" at bounding box center [198, 57] width 151 height 18
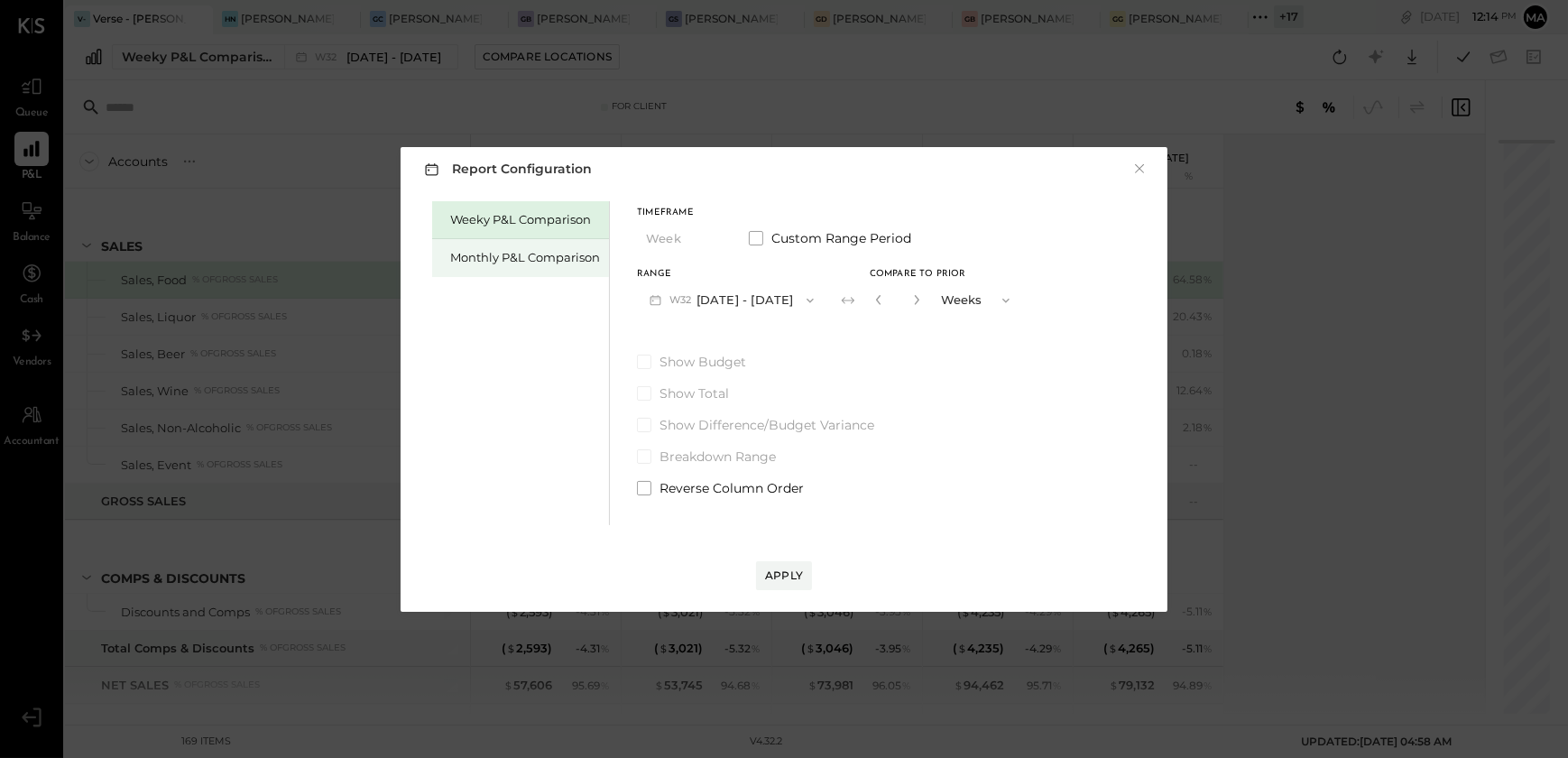
click at [478, 259] on div "Monthly P&L Comparison" at bounding box center [525, 257] width 150 height 17
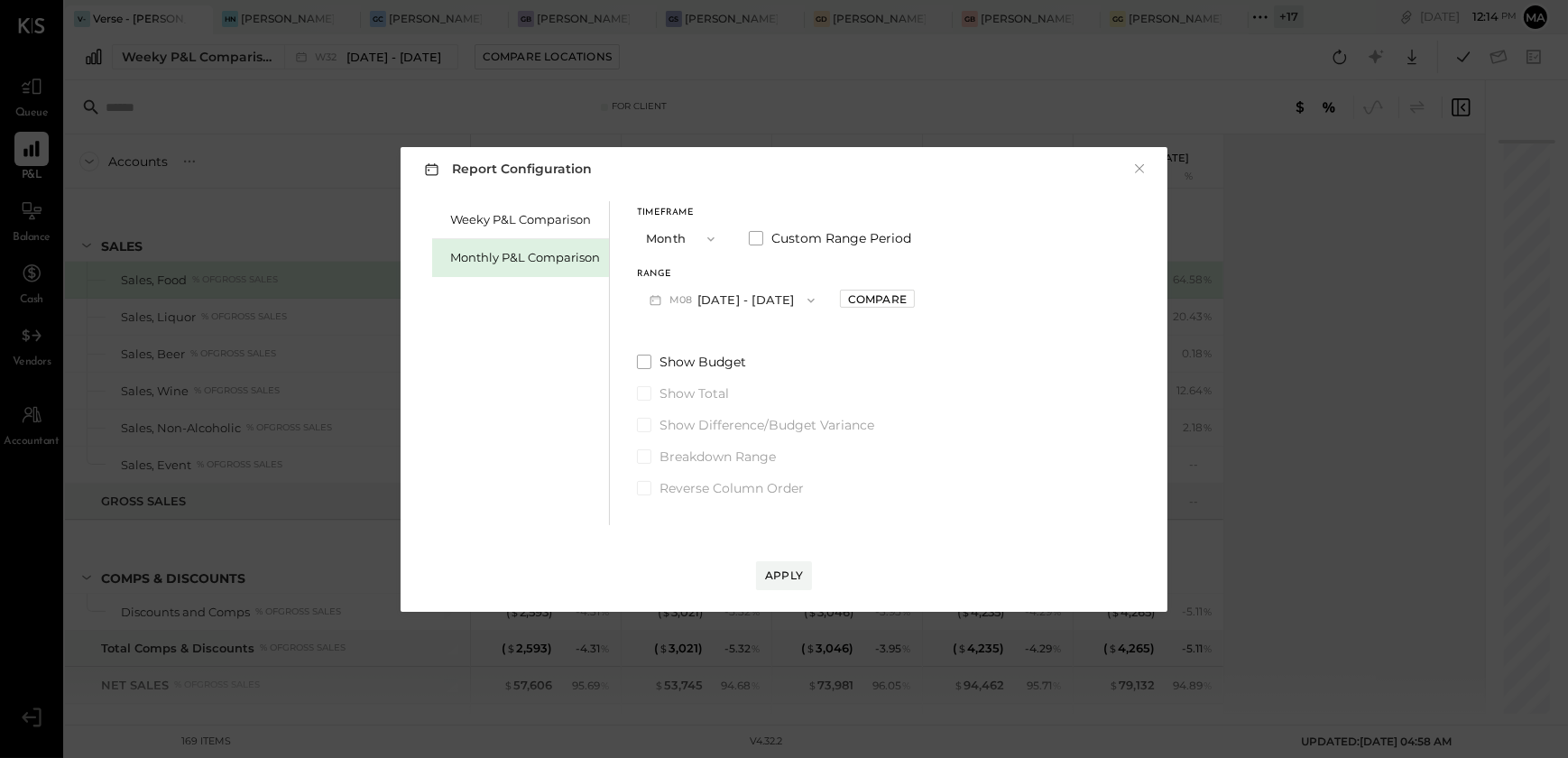
click at [748, 302] on button "M08 [DATE] - [DATE]" at bounding box center [733, 300] width 191 height 33
click at [760, 348] on div "M07 [DATE] - [DATE]" at bounding box center [741, 341] width 206 height 38
click at [784, 576] on div "Apply" at bounding box center [784, 575] width 38 height 16
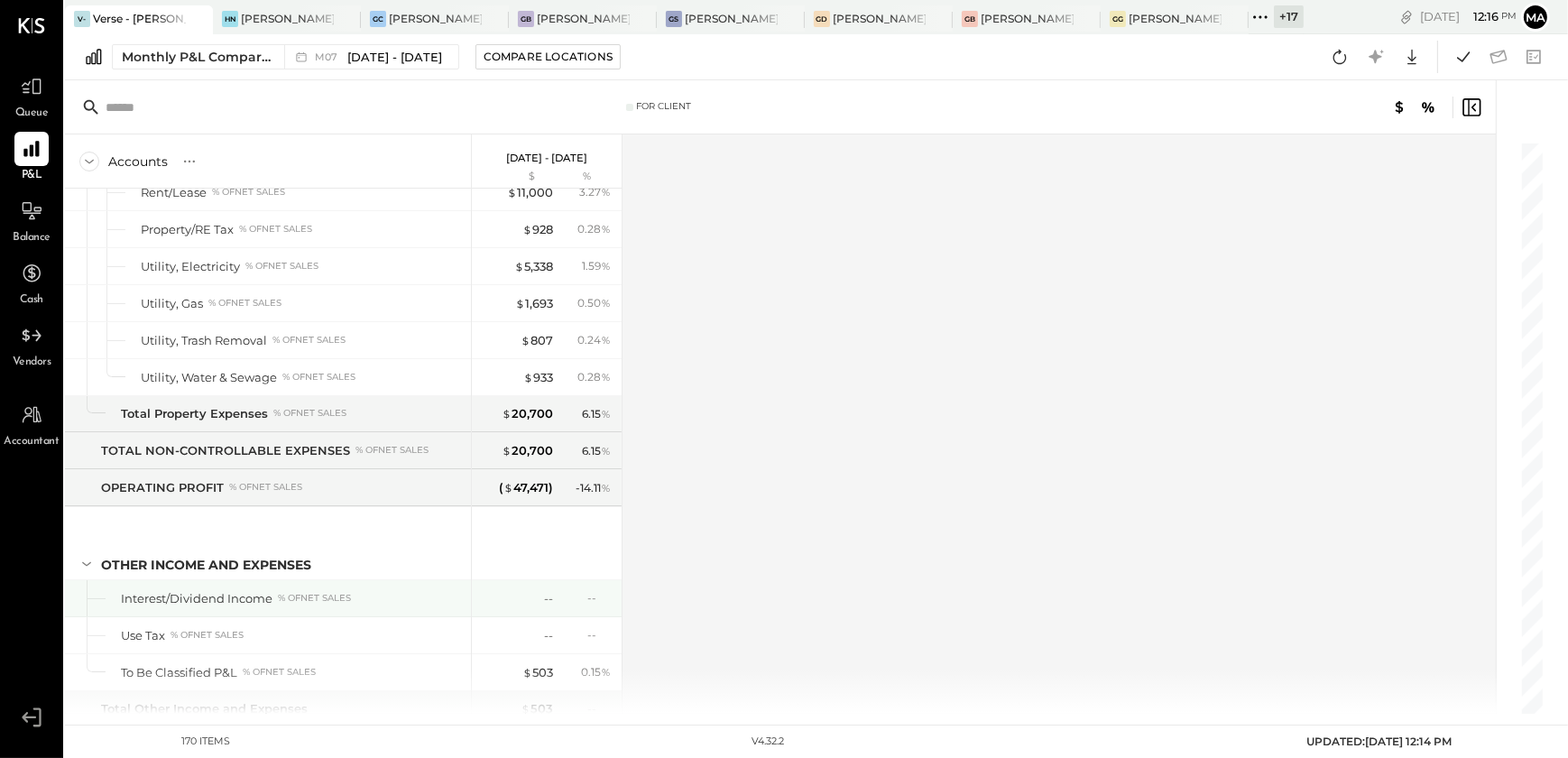
scroll to position [5122, 0]
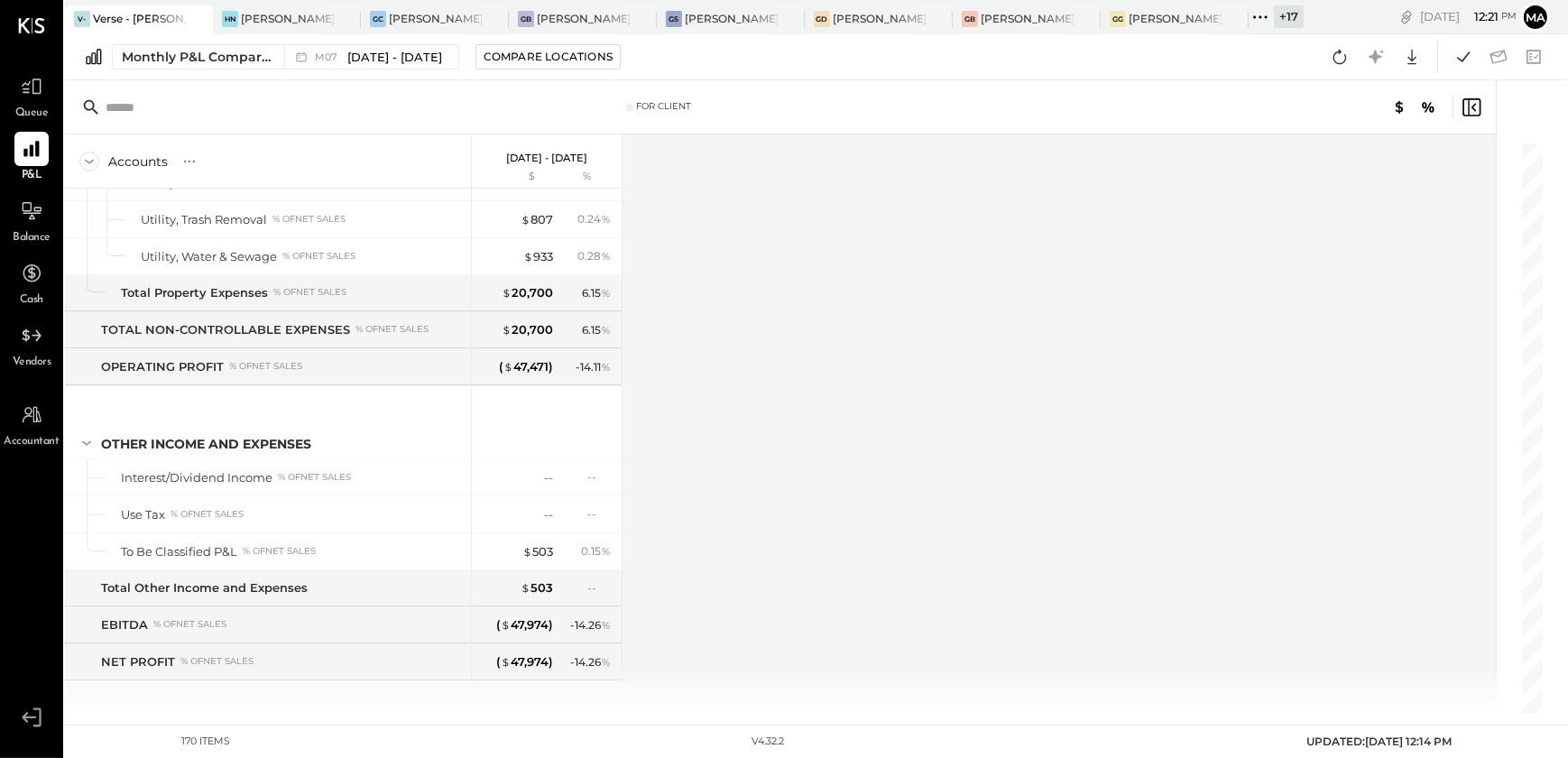
click at [1373, 613] on div "Accounts S % GL [DATE] - [DATE] $ % SALES Sales, Food % of GROSS SALES Sales, L…" at bounding box center [782, 424] width 1434 height 579
click at [1471, 53] on icon at bounding box center [1464, 57] width 24 height 24
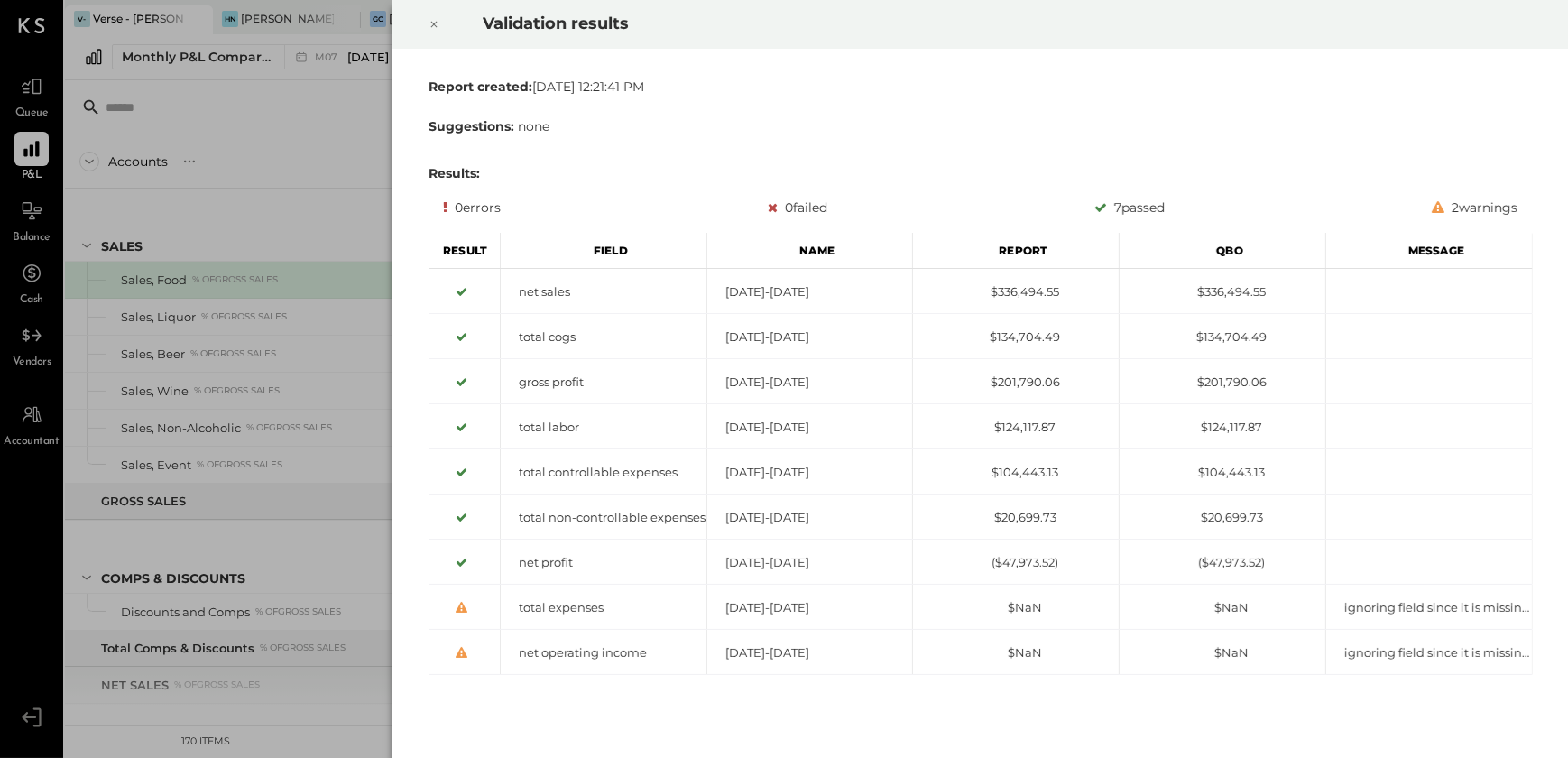
click at [432, 27] on icon at bounding box center [434, 25] width 11 height 22
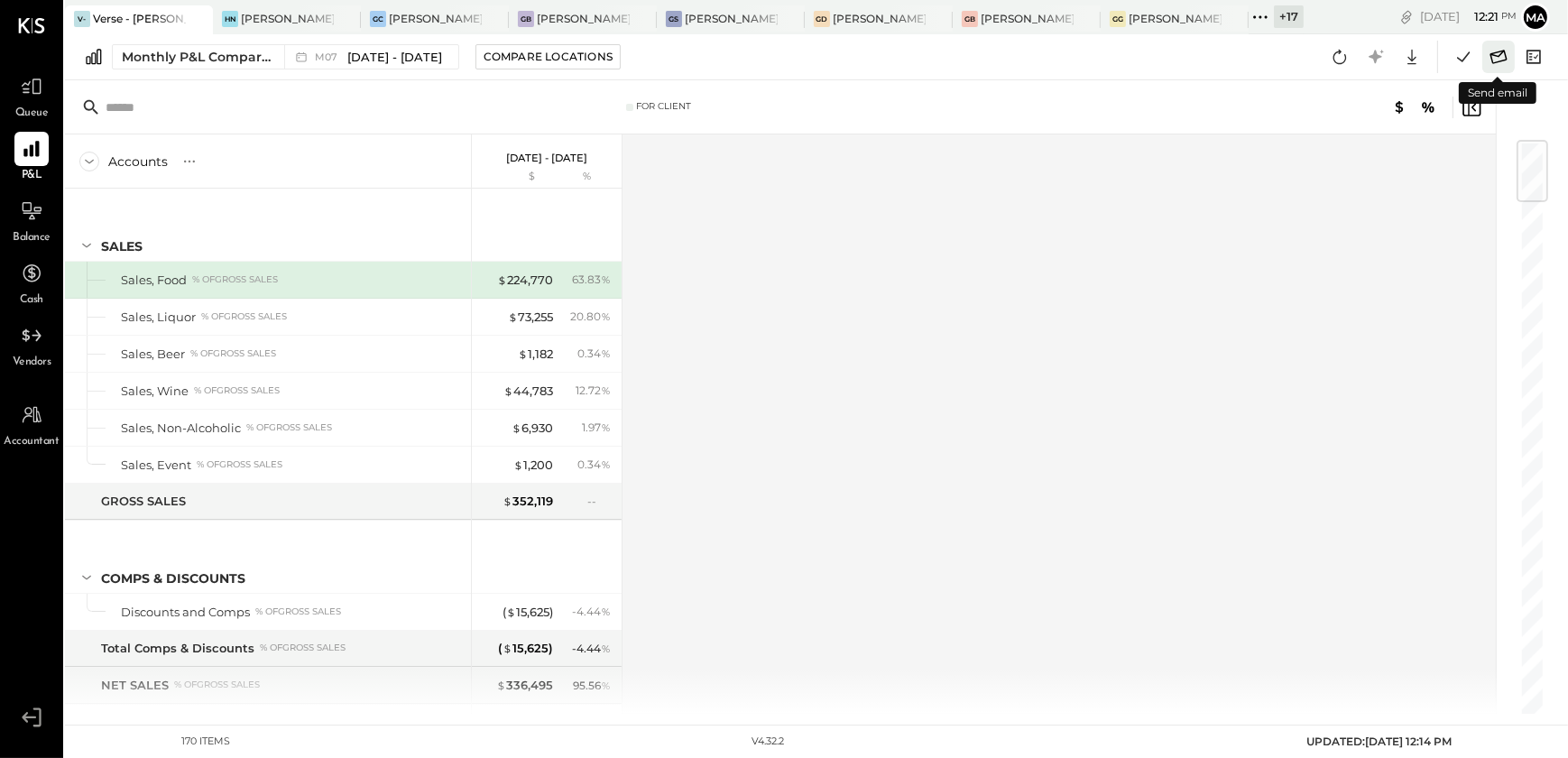
click at [1489, 57] on icon at bounding box center [1499, 57] width 24 height 24
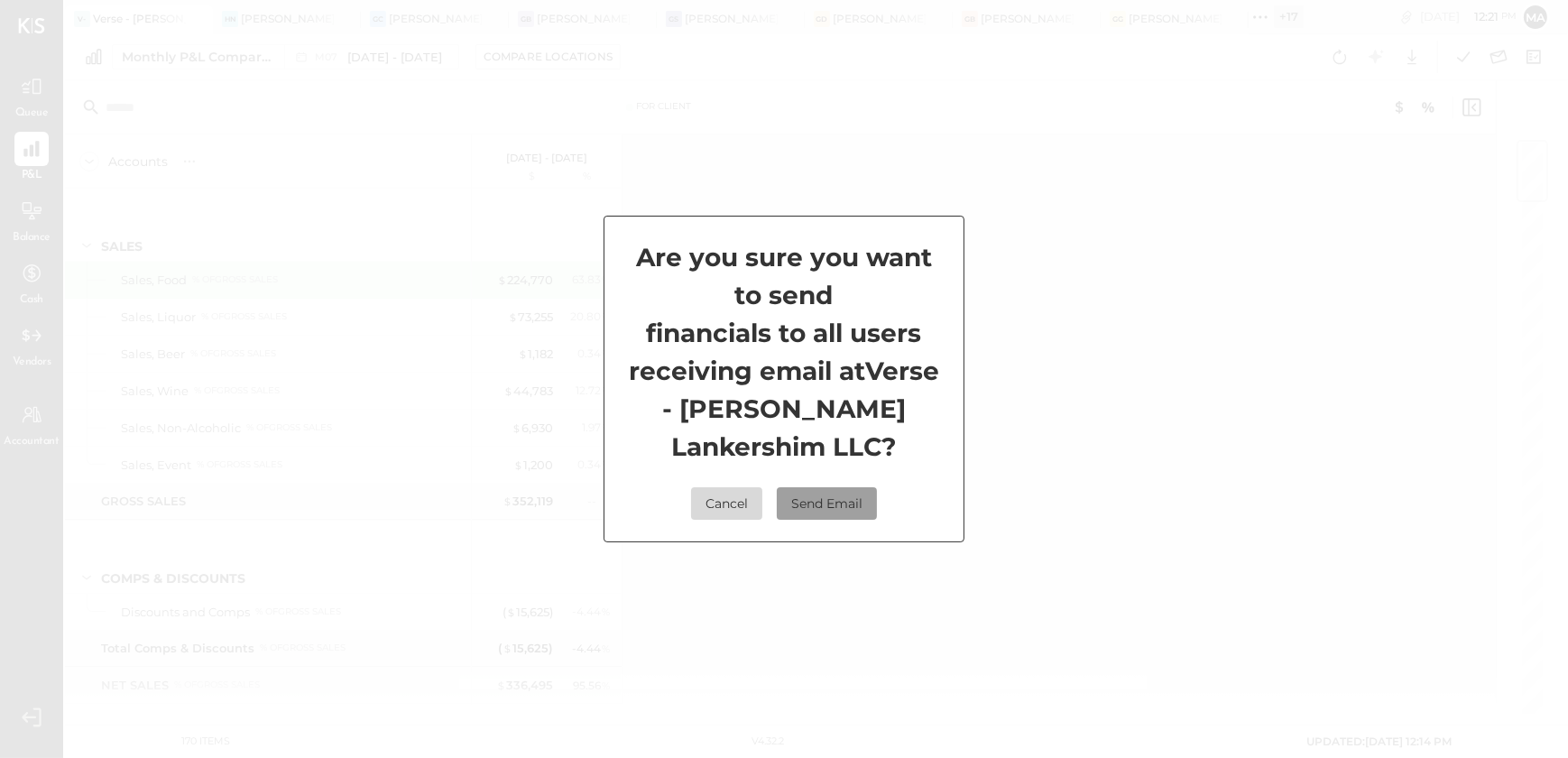
click at [802, 503] on button "Send Email" at bounding box center [827, 502] width 100 height 32
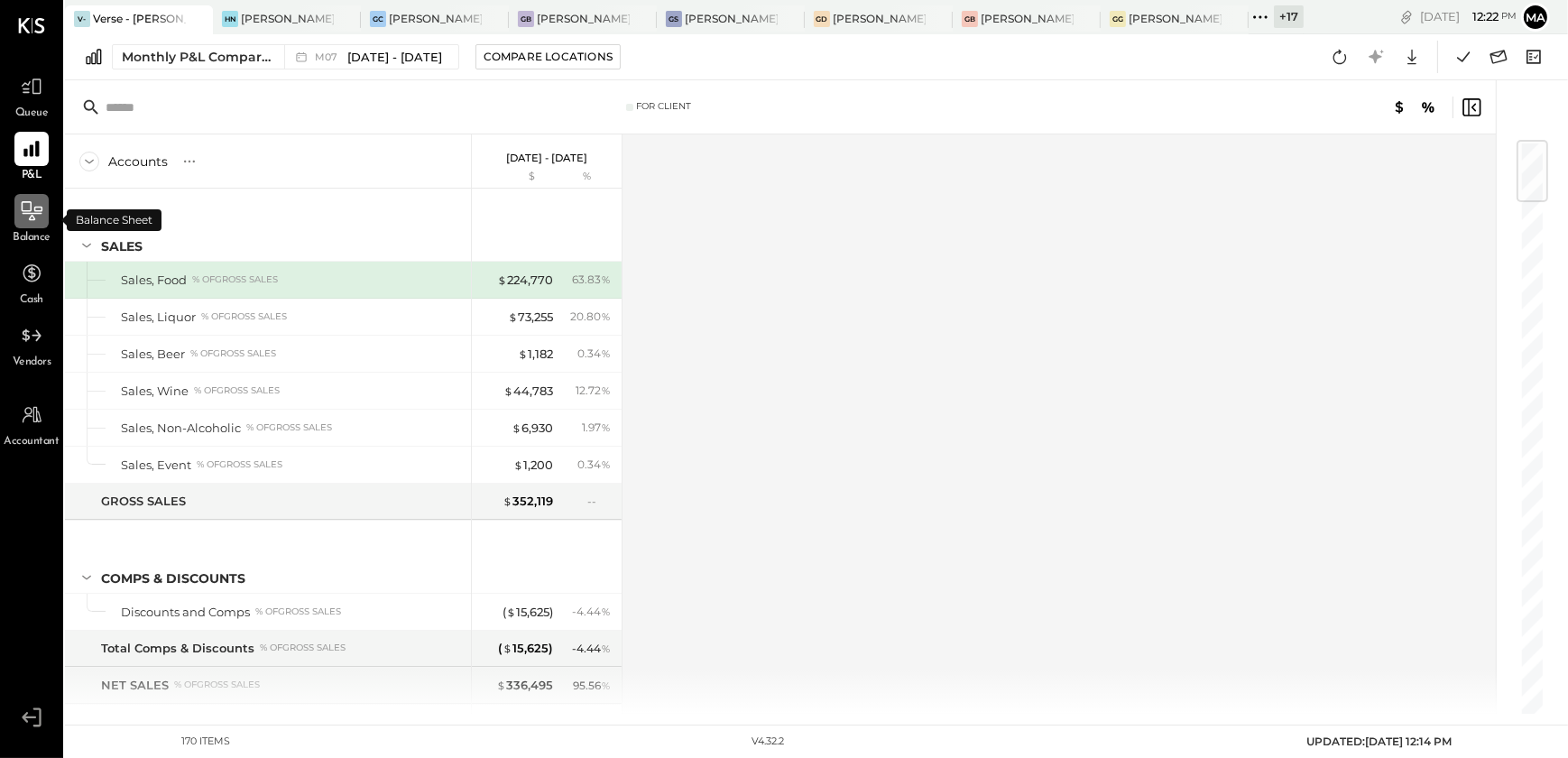
click at [18, 215] on div at bounding box center [31, 210] width 34 height 34
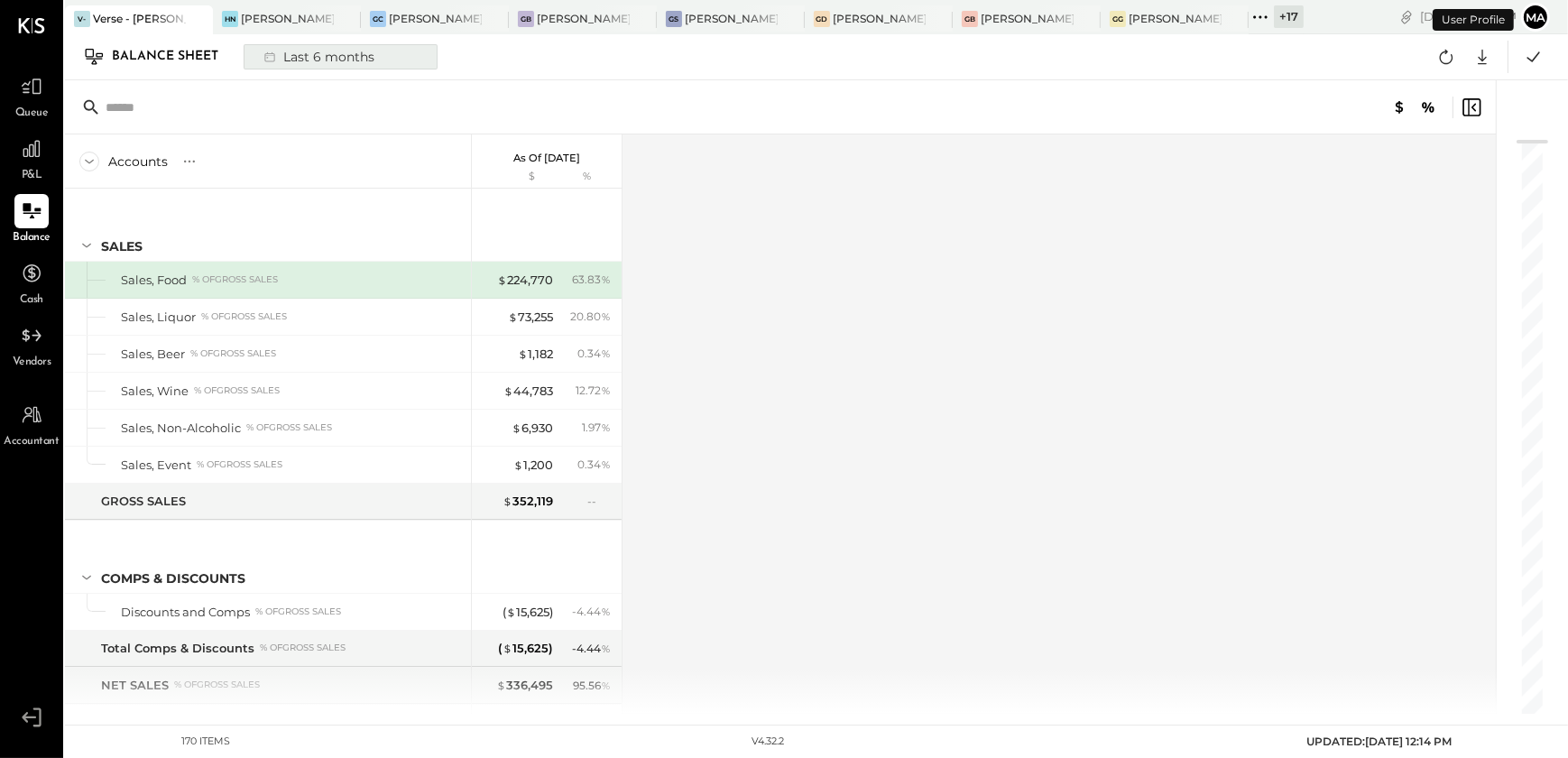
click at [271, 64] on icon at bounding box center [270, 57] width 18 height 18
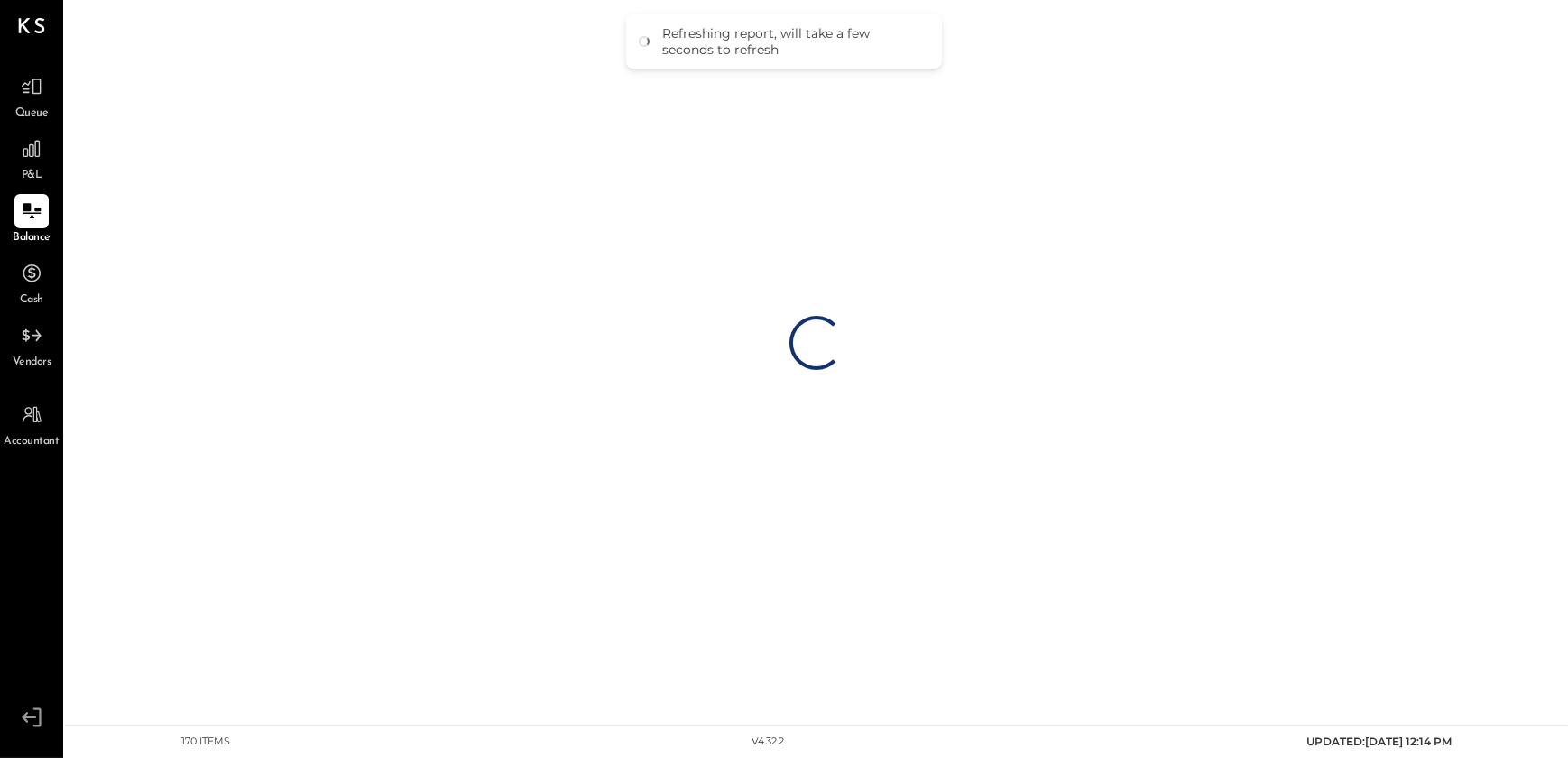
click at [766, 446] on div "Loading…" at bounding box center [816, 342] width 1503 height 685
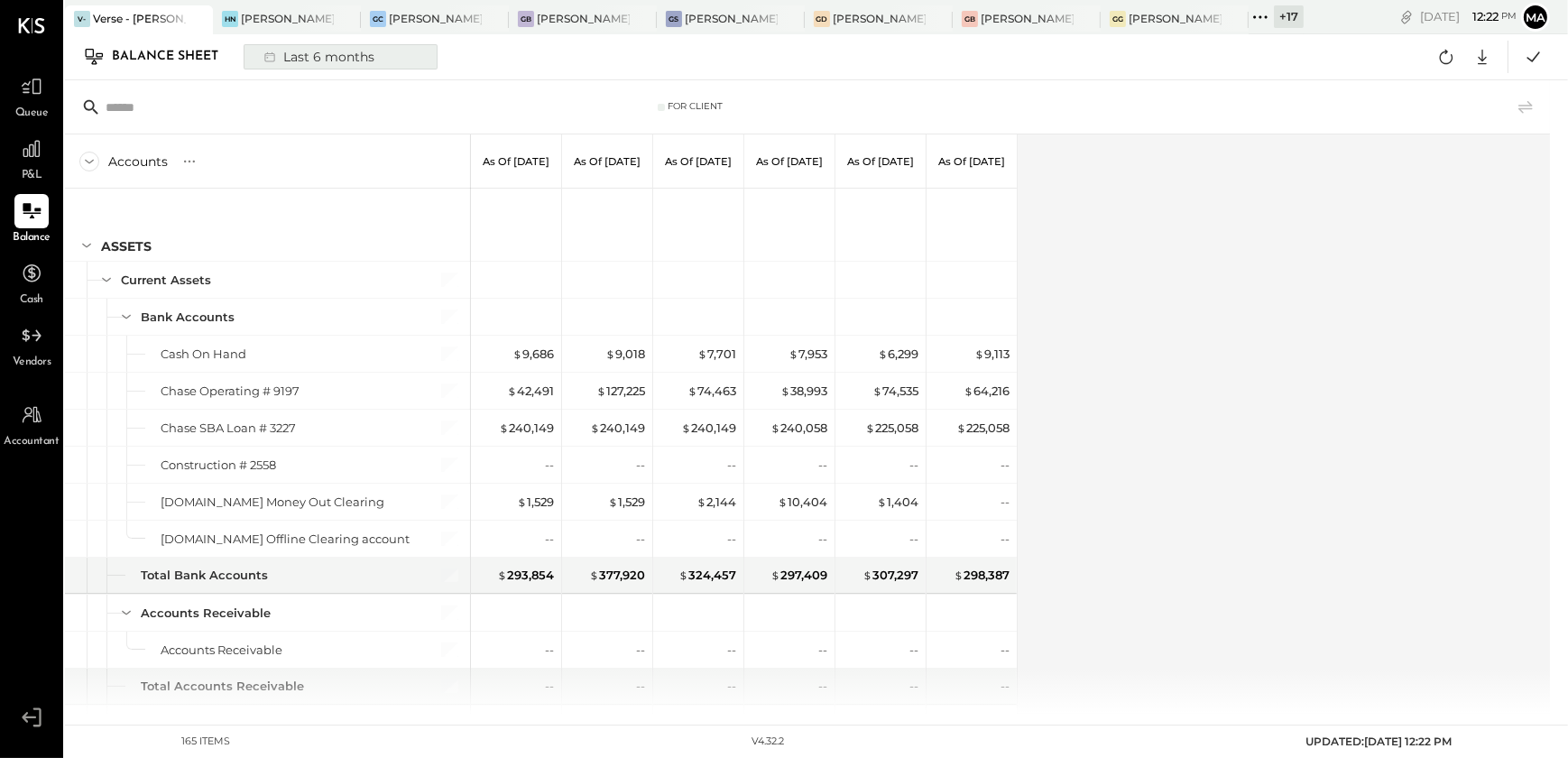
click at [402, 49] on button "Last 6 months" at bounding box center [340, 57] width 194 height 26
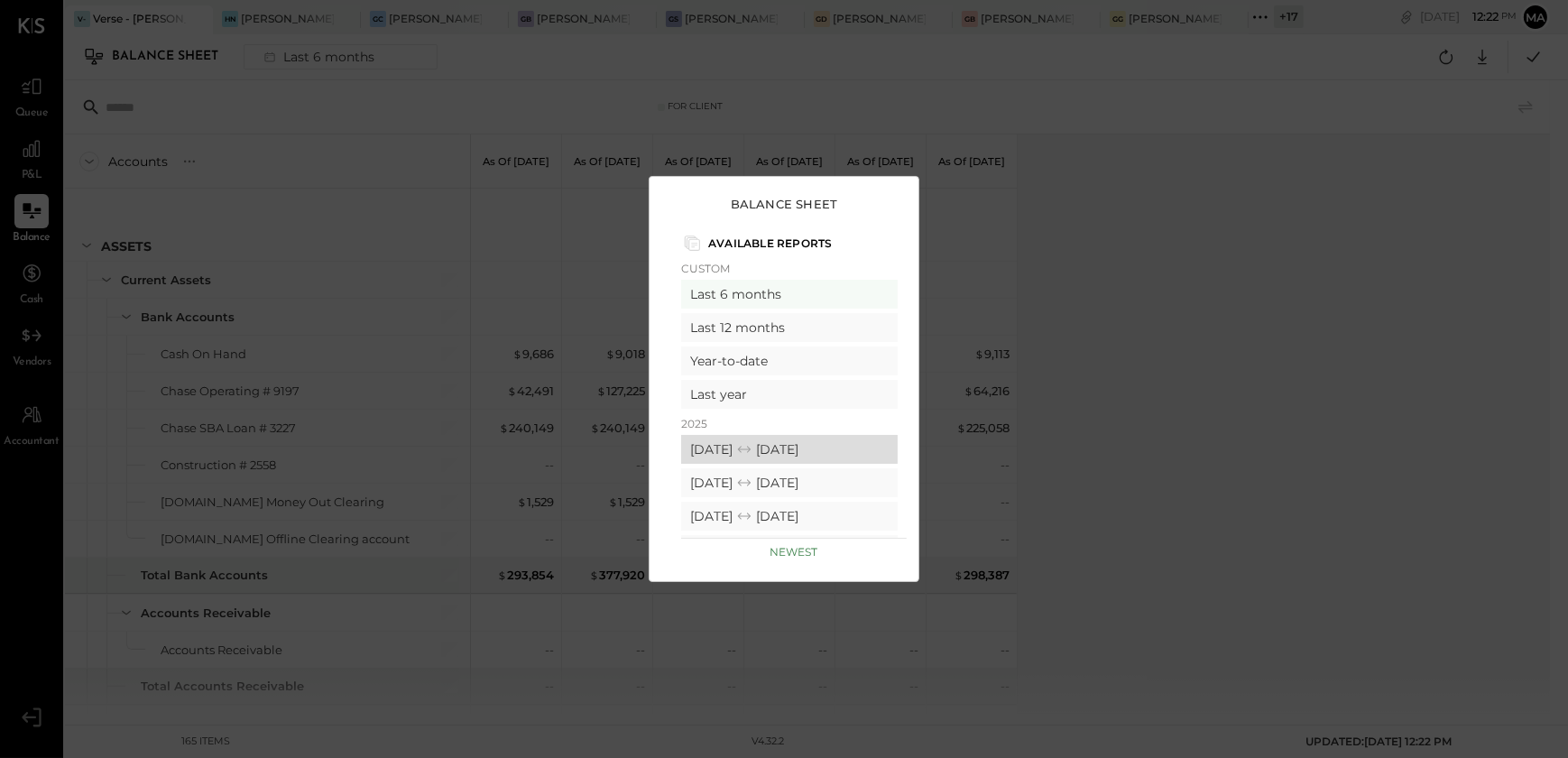
click at [781, 444] on div "[DATE] [DATE]" at bounding box center [790, 448] width 216 height 29
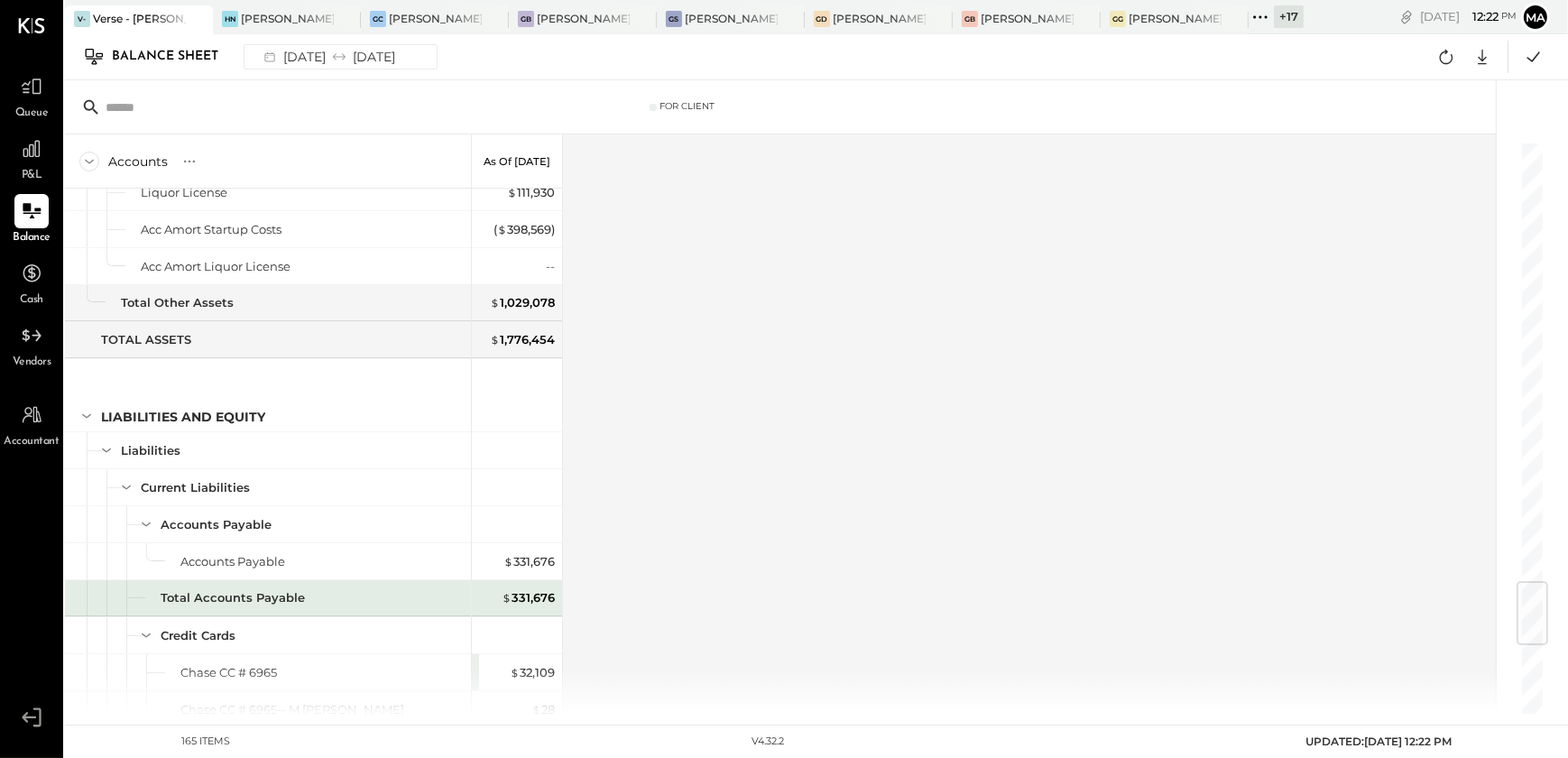
scroll to position [3555, 0]
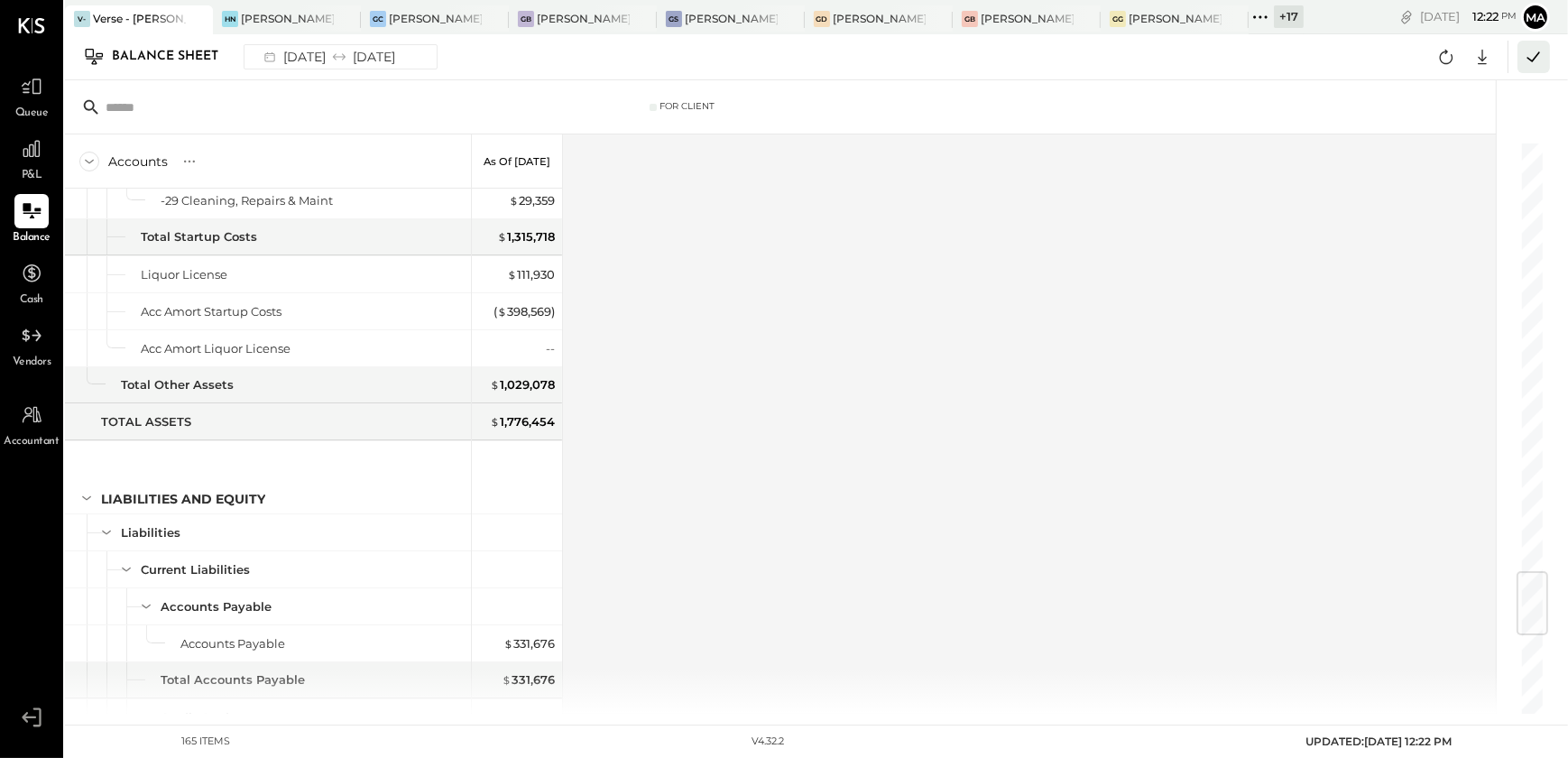
click at [1528, 64] on icon at bounding box center [1535, 57] width 24 height 24
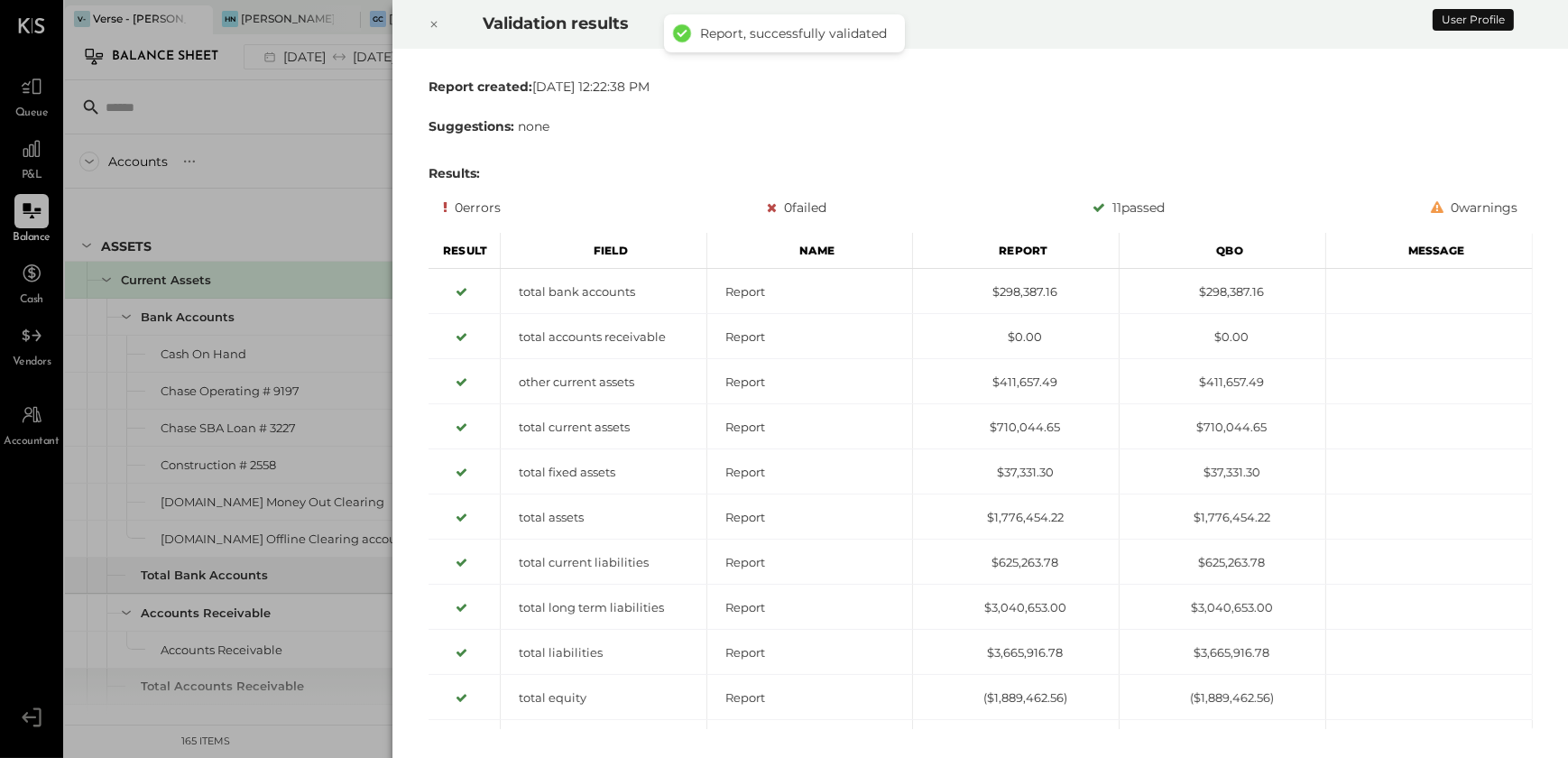
click at [430, 20] on icon at bounding box center [434, 25] width 11 height 22
